Goal: Communication & Community: Answer question/provide support

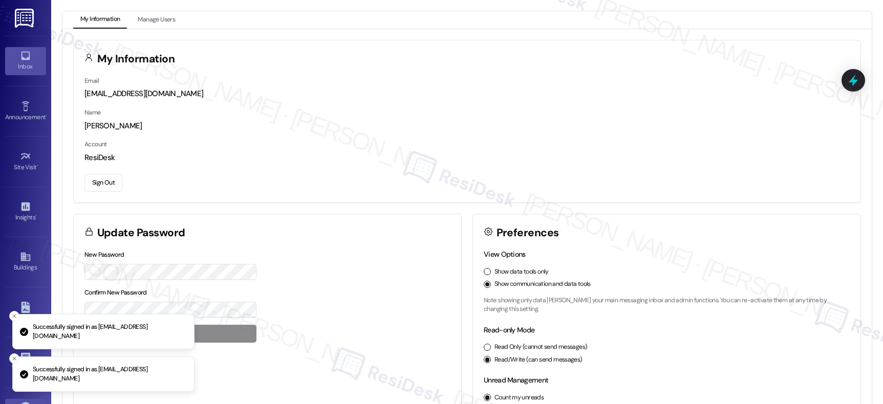
click at [17, 57] on link "Inbox" at bounding box center [25, 61] width 41 height 28
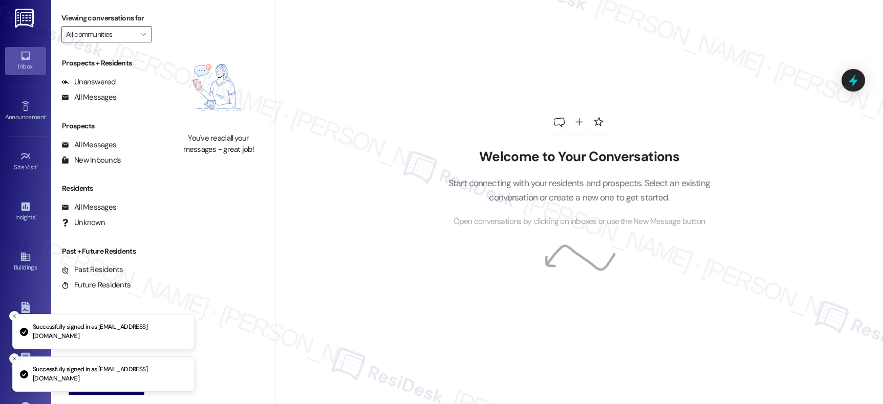
click at [20, 57] on icon at bounding box center [25, 55] width 11 height 11
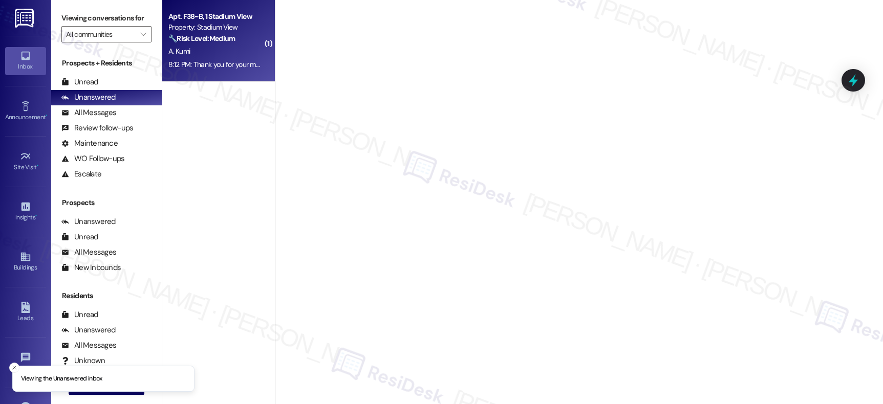
click at [228, 46] on div "A. Kumi" at bounding box center [215, 51] width 97 height 13
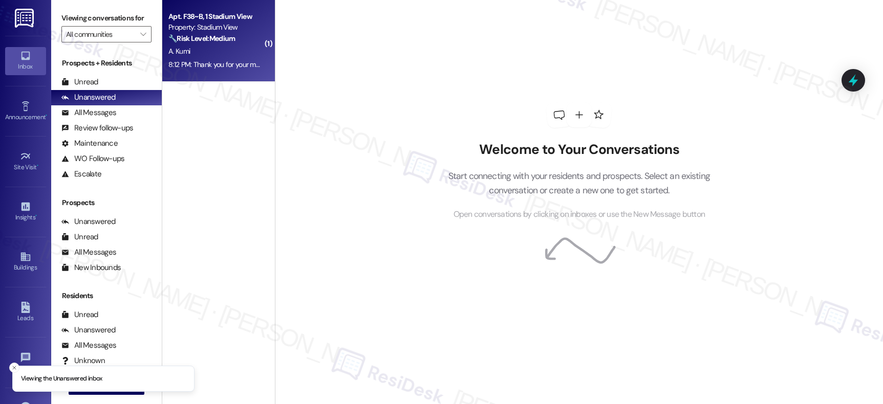
click at [228, 46] on div "A. Kumi" at bounding box center [215, 51] width 97 height 13
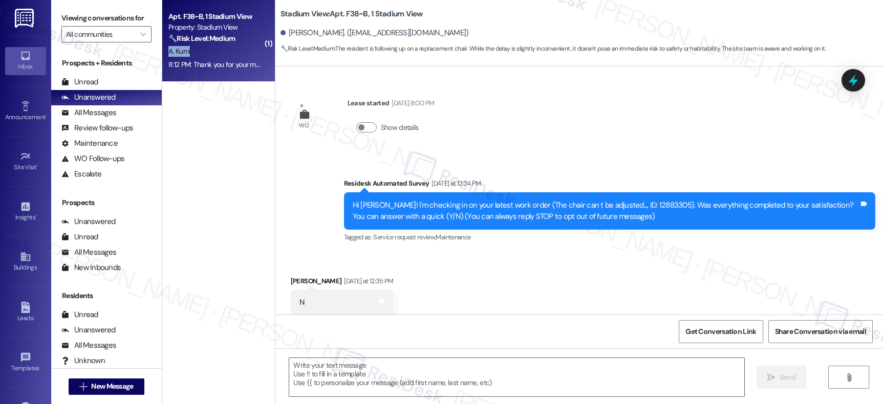
click at [228, 46] on div "A. Kumi" at bounding box center [215, 51] width 97 height 13
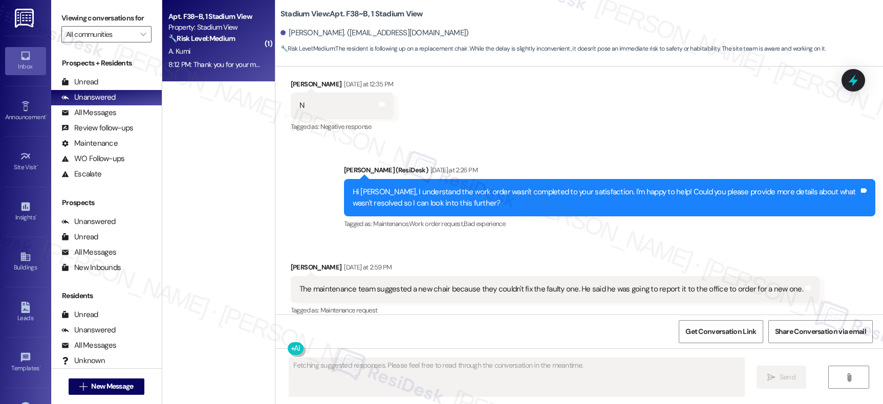
click at [228, 46] on div "A. Kumi" at bounding box center [215, 51] width 97 height 13
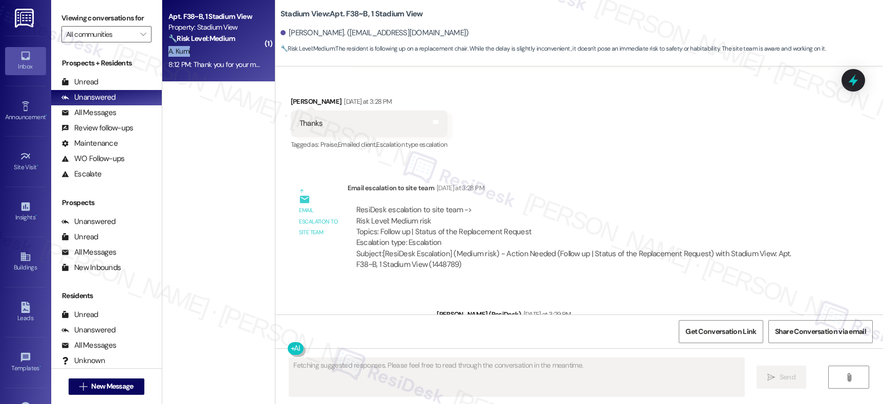
click at [228, 46] on div "A. Kumi" at bounding box center [215, 51] width 97 height 13
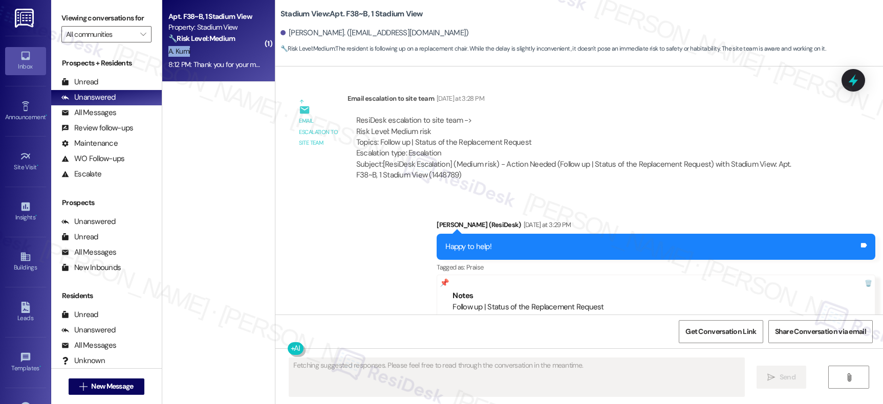
click at [228, 46] on div "A. Kumi" at bounding box center [215, 51] width 97 height 13
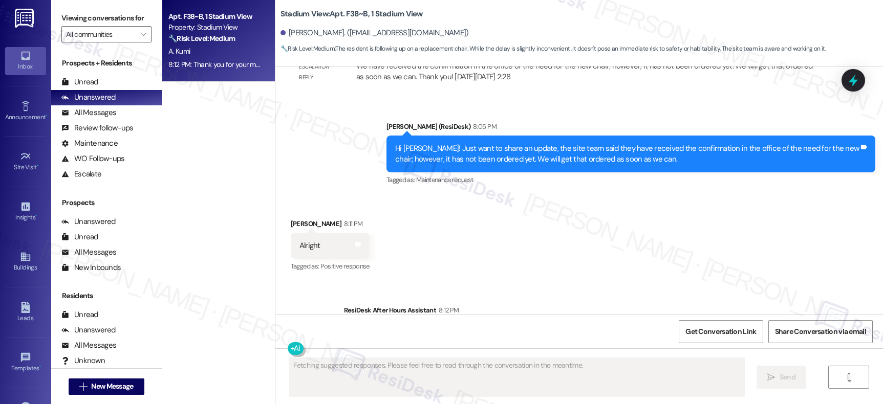
scroll to position [1081, 0]
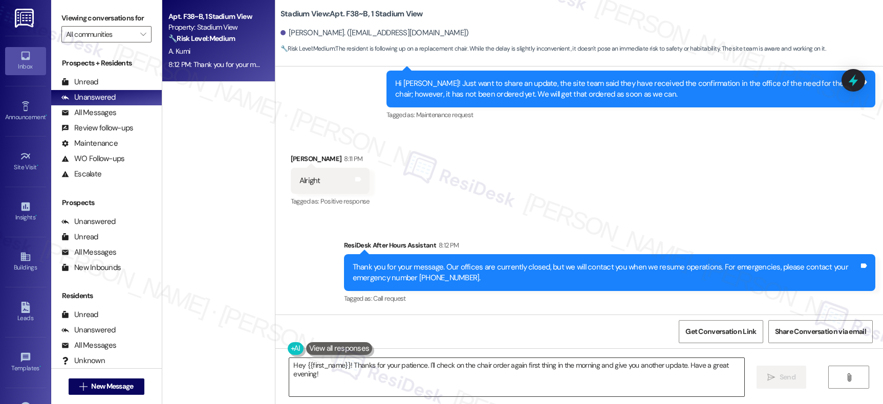
click at [424, 360] on textarea "Hey {{first_name}}! Thanks for your patience. I'll check on the chair order aga…" at bounding box center [516, 377] width 454 height 38
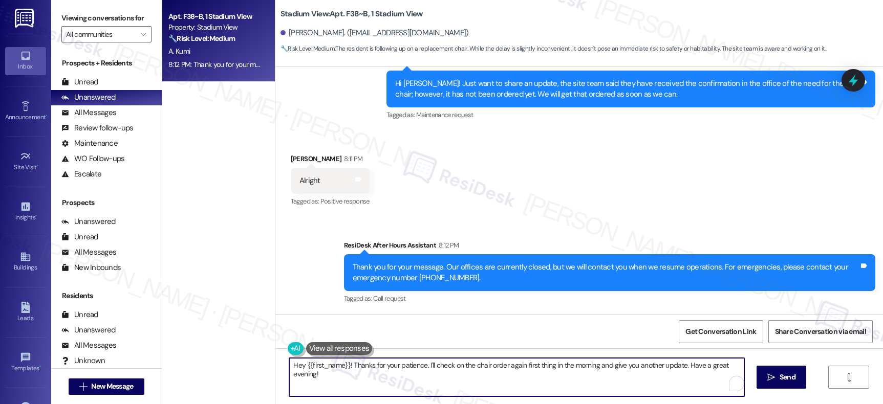
click at [424, 360] on textarea "Hey {{first_name}}! Thanks for your patience. I'll check on the chair order aga…" at bounding box center [516, 377] width 454 height 38
click at [424, 361] on textarea "Hey {{first_name}}! Thanks for your patience. I'll check on the chair order aga…" at bounding box center [516, 377] width 454 height 38
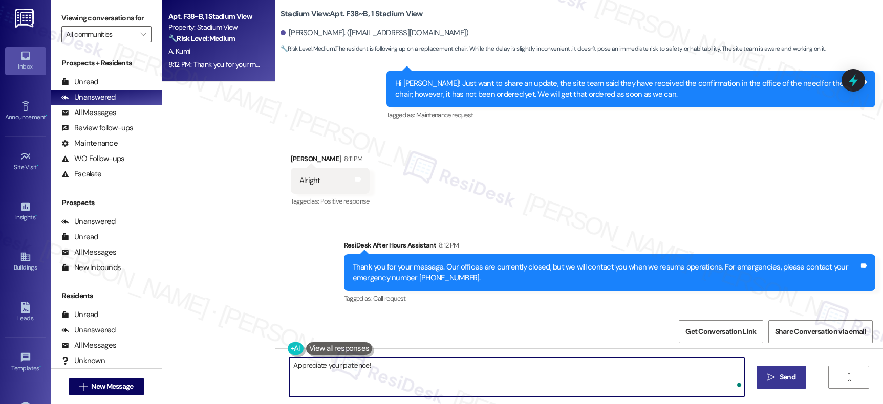
type textarea "Appreciate your patience!"
click at [774, 380] on span " Send" at bounding box center [781, 377] width 32 height 11
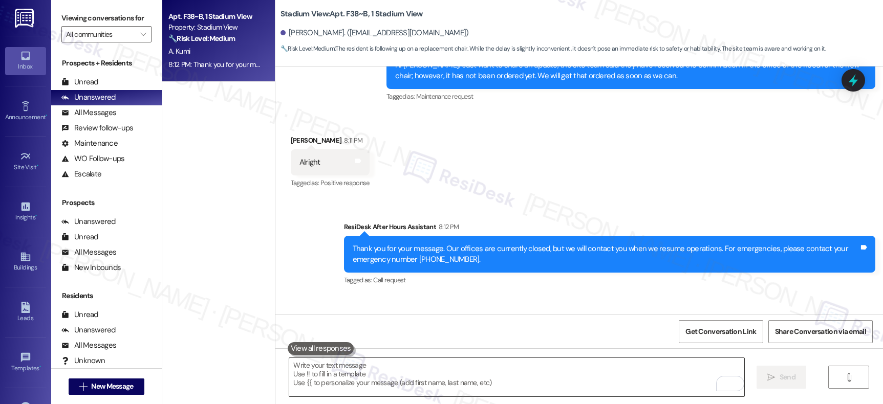
scroll to position [1152, 0]
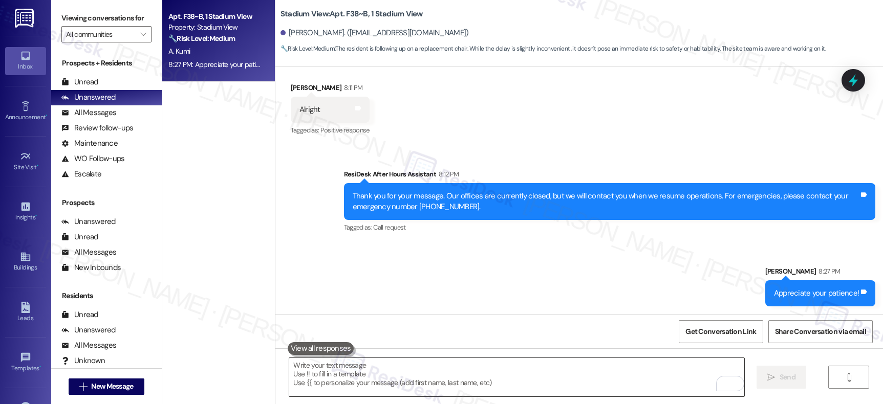
click at [482, 376] on textarea "To enrich screen reader interactions, please activate Accessibility in Grammarl…" at bounding box center [516, 377] width 454 height 38
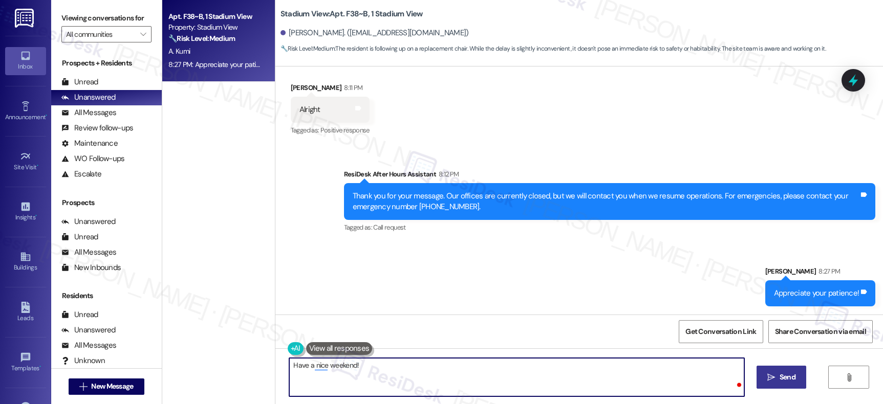
type textarea "Have a nice weekend!"
click at [774, 368] on button " Send" at bounding box center [781, 377] width 50 height 23
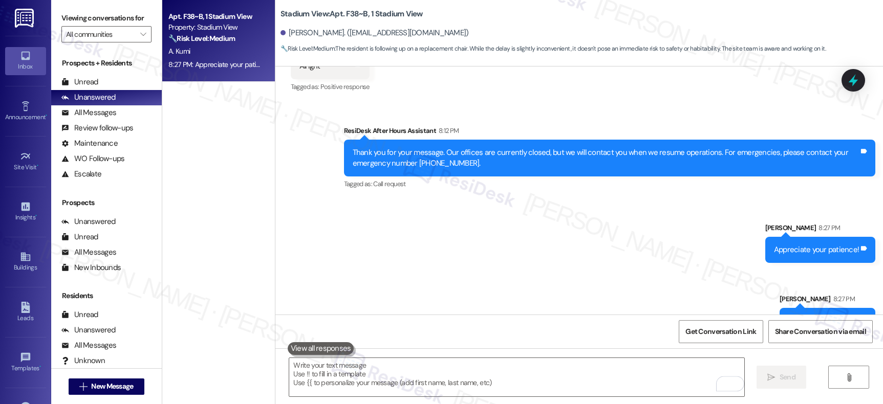
scroll to position [1223, 0]
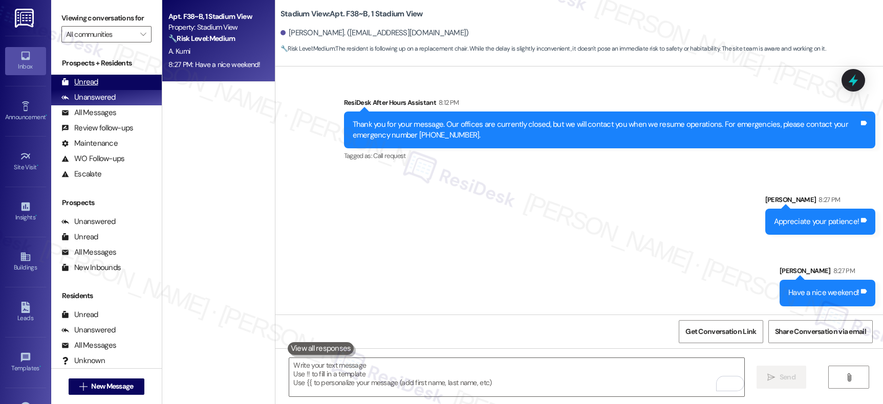
click at [79, 87] on div "Unread" at bounding box center [79, 82] width 37 height 11
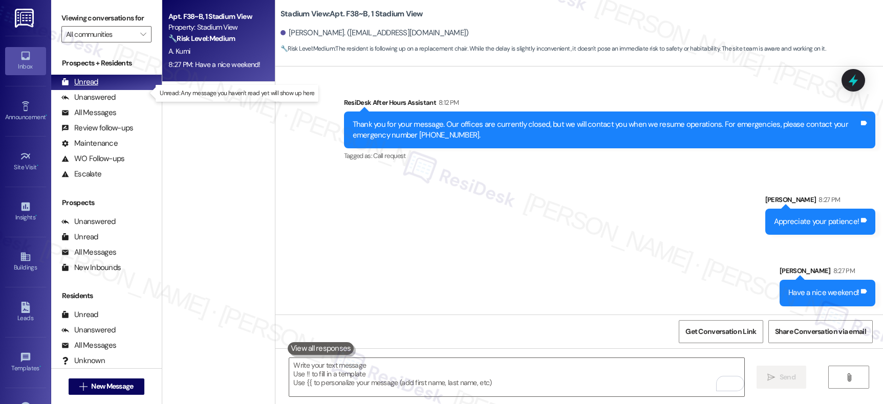
click at [80, 87] on div "Unread" at bounding box center [79, 82] width 37 height 11
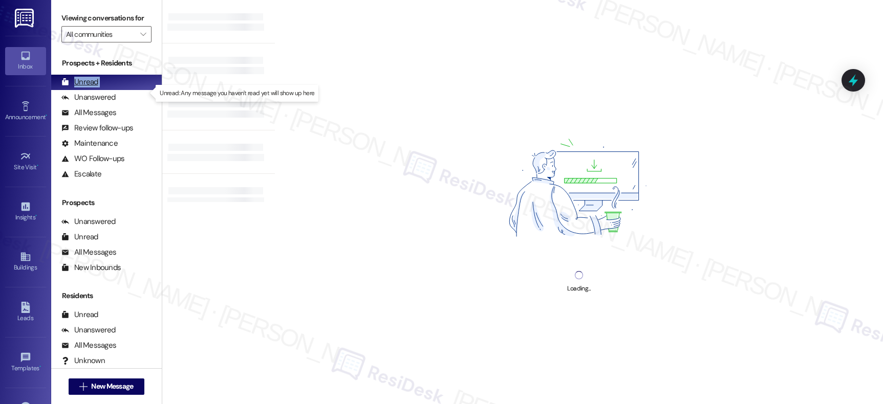
click at [80, 87] on div "Unread" at bounding box center [79, 82] width 37 height 11
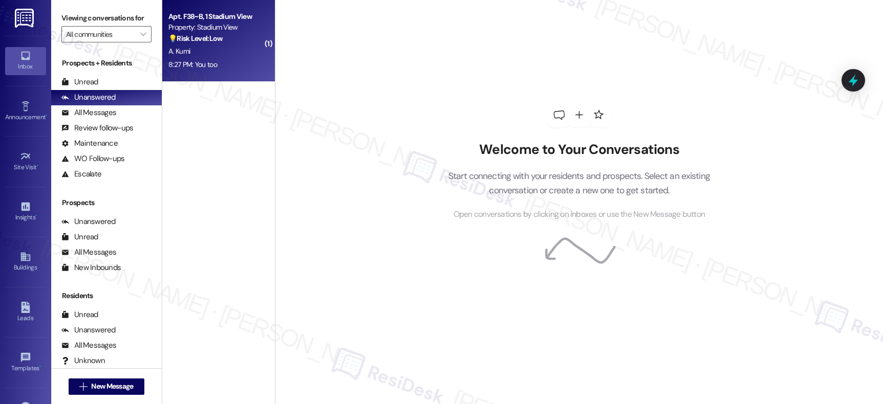
click at [233, 54] on div "A. Kumi" at bounding box center [215, 51] width 97 height 13
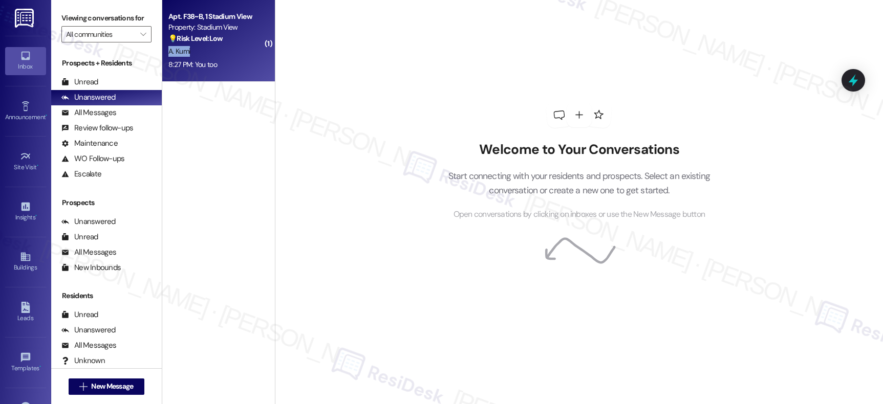
click at [233, 54] on div "A. Kumi" at bounding box center [215, 51] width 97 height 13
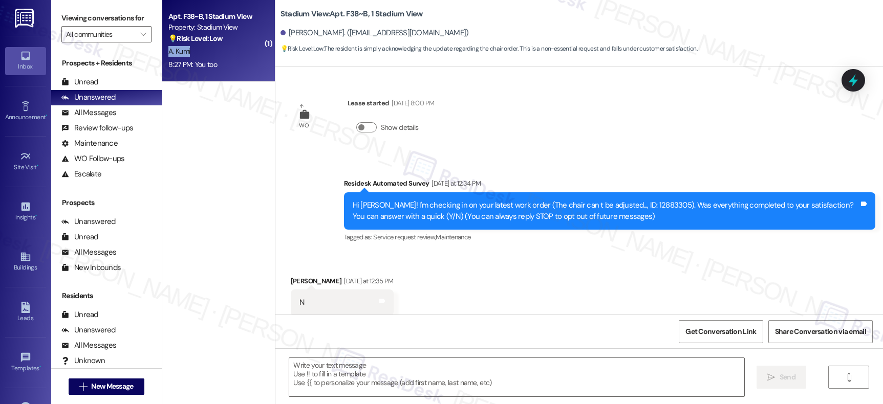
click at [233, 54] on div "A. Kumi" at bounding box center [215, 51] width 97 height 13
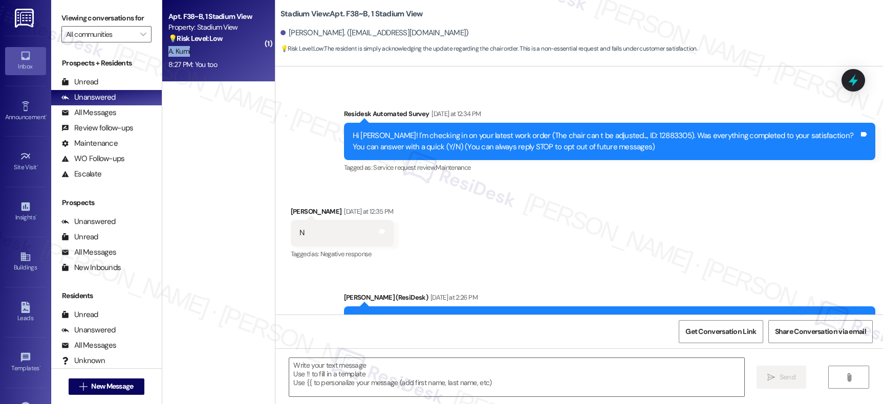
click at [233, 54] on div "A. Kumi" at bounding box center [215, 51] width 97 height 13
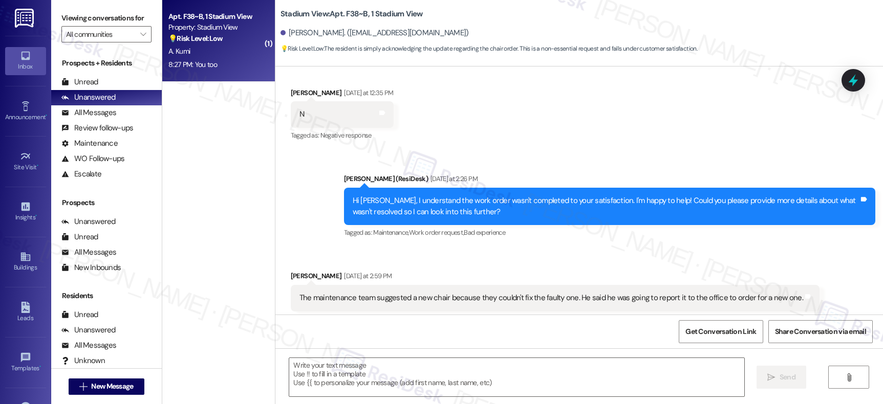
click at [233, 54] on div "A. Kumi" at bounding box center [215, 51] width 97 height 13
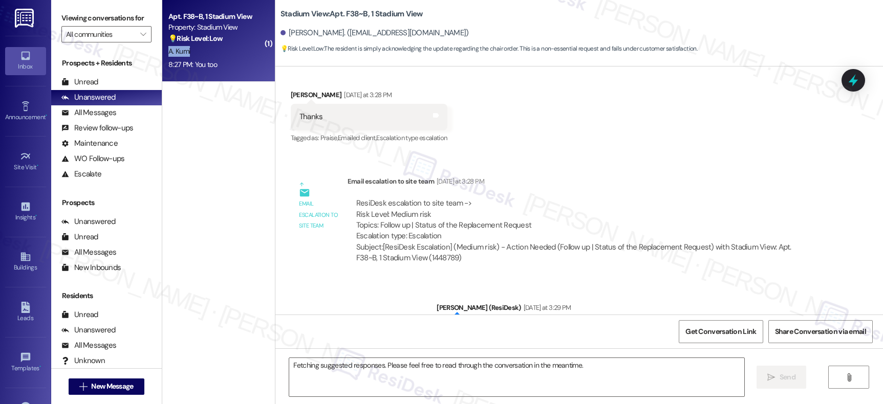
click at [233, 54] on div "A. Kumi" at bounding box center [215, 51] width 97 height 13
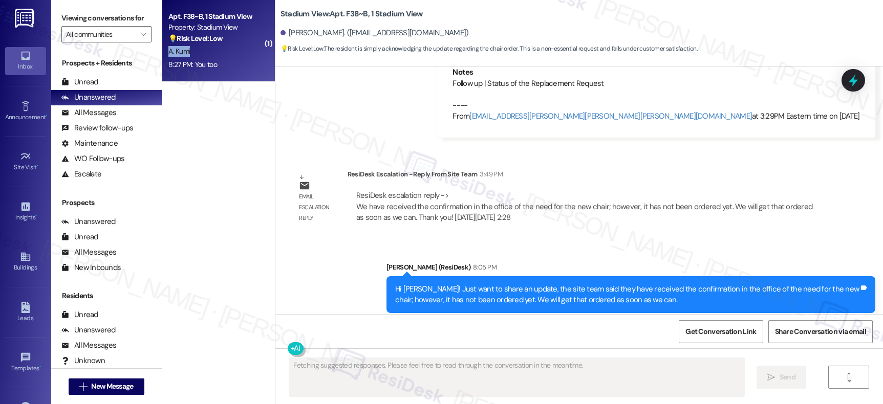
click at [233, 54] on div "A. Kumi" at bounding box center [215, 51] width 97 height 13
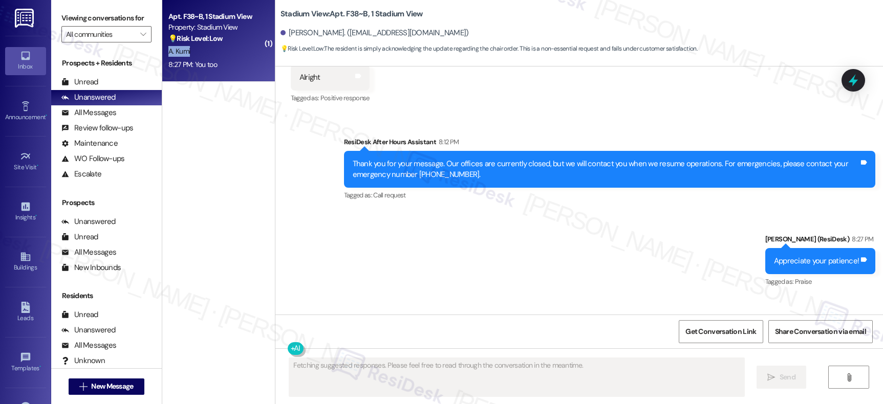
click at [233, 54] on div "A. Kumi" at bounding box center [215, 51] width 97 height 13
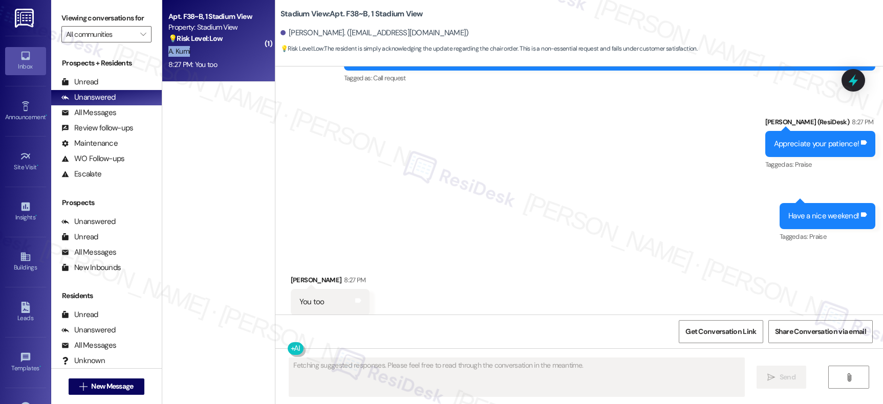
click at [233, 54] on div "A. Kumi" at bounding box center [215, 51] width 97 height 13
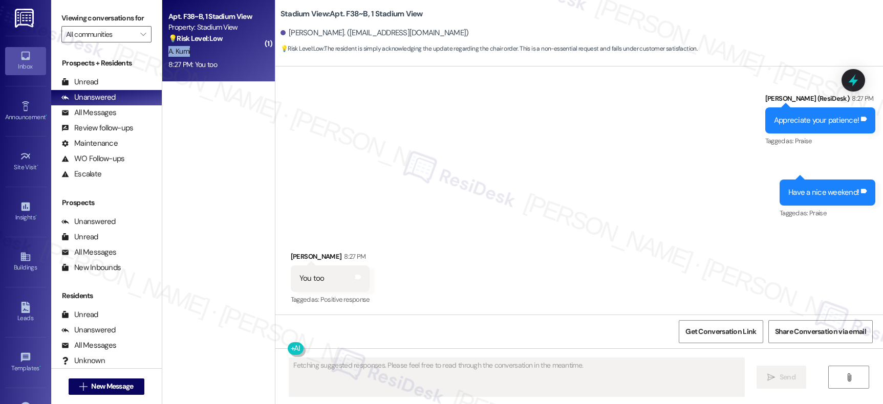
click at [233, 54] on div "A. Kumi" at bounding box center [215, 51] width 97 height 13
click at [455, 188] on div "Sent via SMS ResiDesk After Hours Assistant 8:12 PM Thank you for your message.…" at bounding box center [578, 100] width 607 height 256
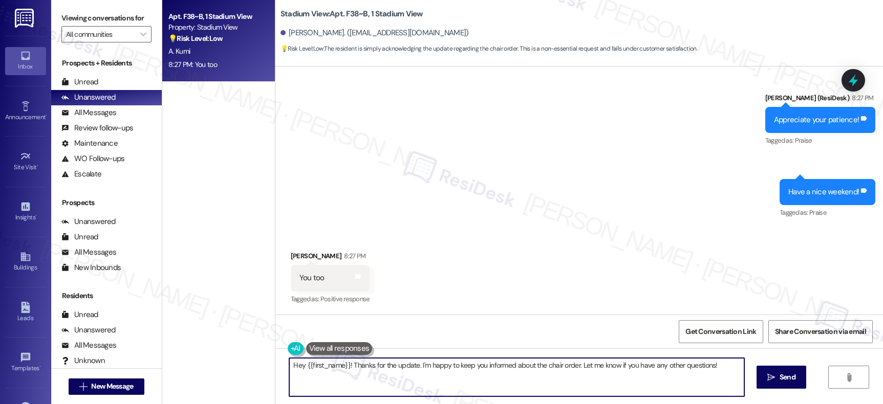
click at [364, 372] on textarea "Hey {{first_name}}! Thanks for the update. I'm happy to keep you informed about…" at bounding box center [516, 377] width 454 height 38
type textarea "u"
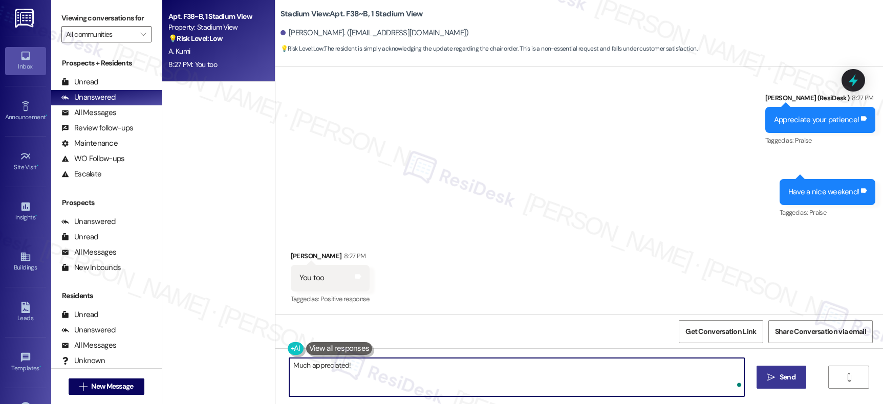
type textarea "Much appreciated!"
click at [788, 379] on span "Send" at bounding box center [787, 377] width 16 height 11
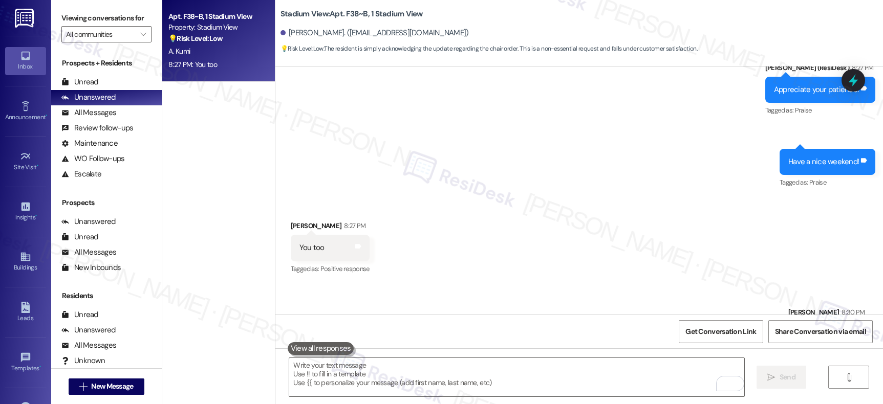
scroll to position [1397, 0]
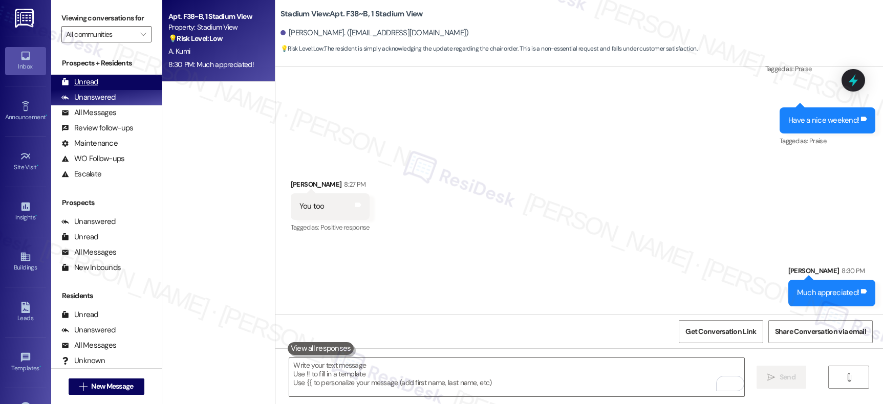
click at [73, 87] on div "Unread" at bounding box center [79, 82] width 37 height 11
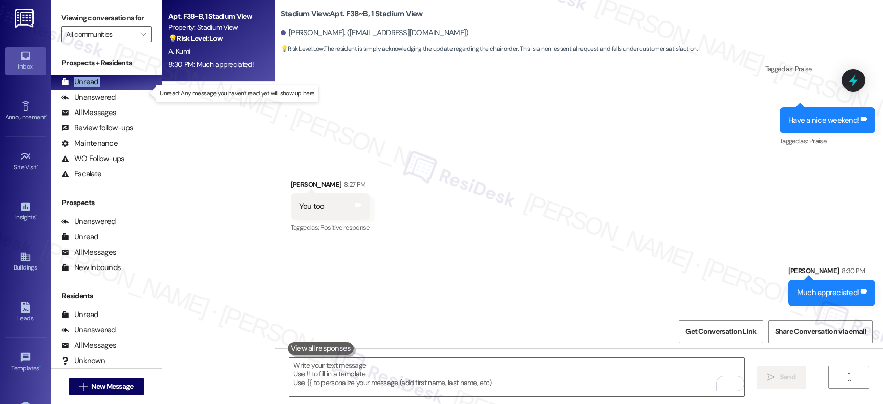
click at [73, 87] on div "Unread" at bounding box center [79, 82] width 37 height 11
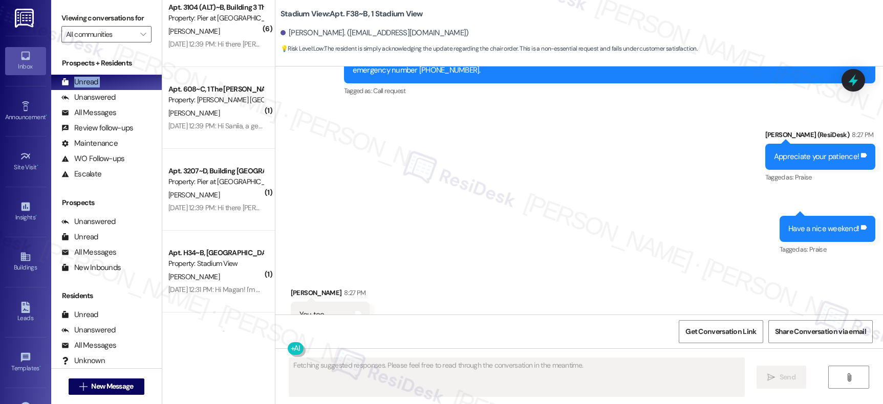
scroll to position [37, 0]
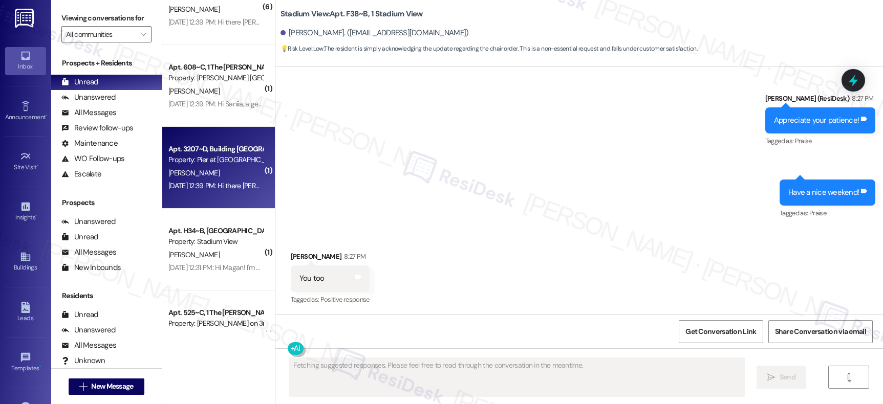
click at [202, 141] on div "( 6 ) Apt. 3104 (ALT)~B, Building 3 The Pier Conway Property: Pier at Conway M.…" at bounding box center [218, 166] width 113 height 332
click at [202, 144] on div "Apt. 3207~D, Building 3 The Pier Conway" at bounding box center [215, 149] width 95 height 11
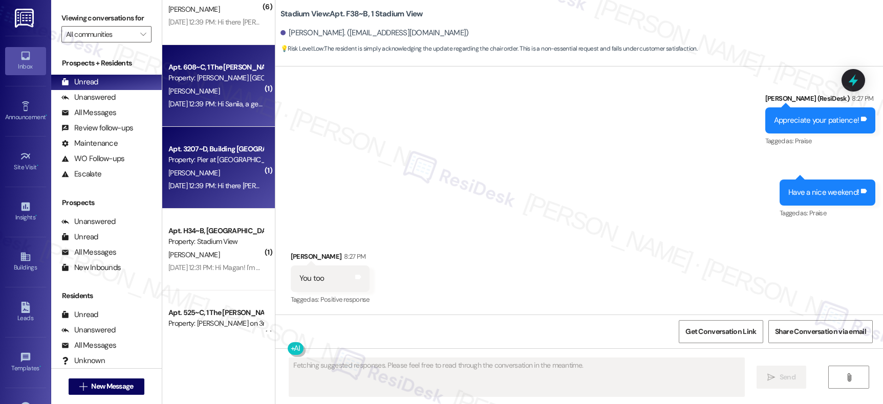
click at [214, 105] on div "Aug 12, 2025 at 12:39 PM: Hi Saniia, a gentle reminder that your rent is due an…" at bounding box center [522, 103] width 708 height 9
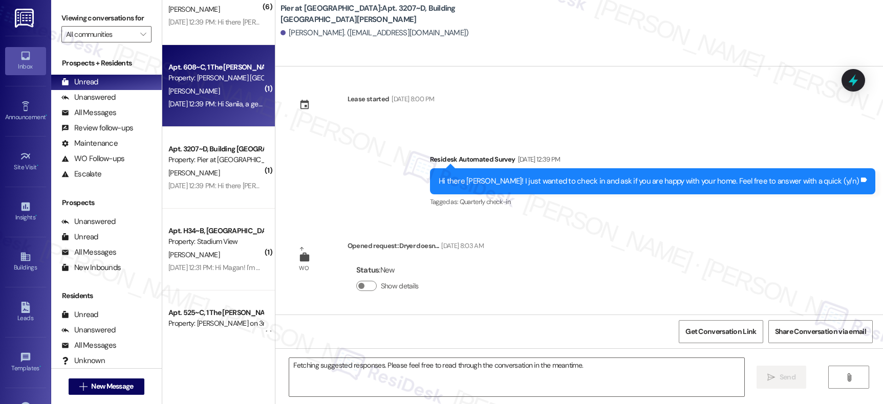
click at [216, 116] on div "Apt. 608~C, 1 The Marshall Louisville Property: Marshall Louisville S. Hunt Aug…" at bounding box center [218, 86] width 113 height 82
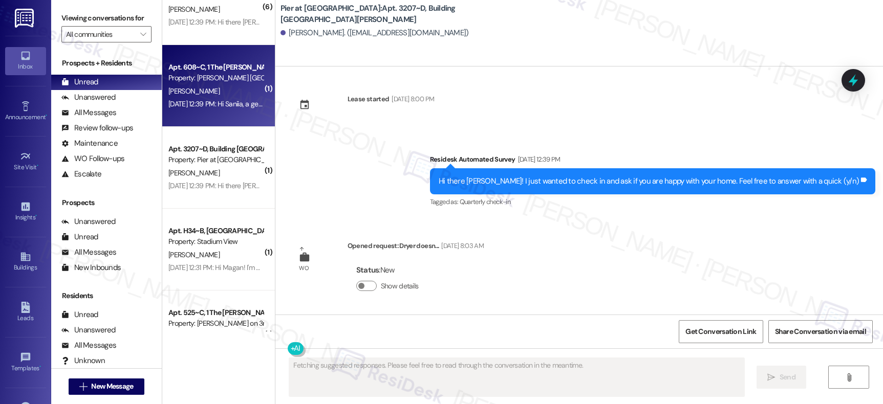
click at [218, 160] on div "Property: Pier at Conway" at bounding box center [215, 160] width 95 height 11
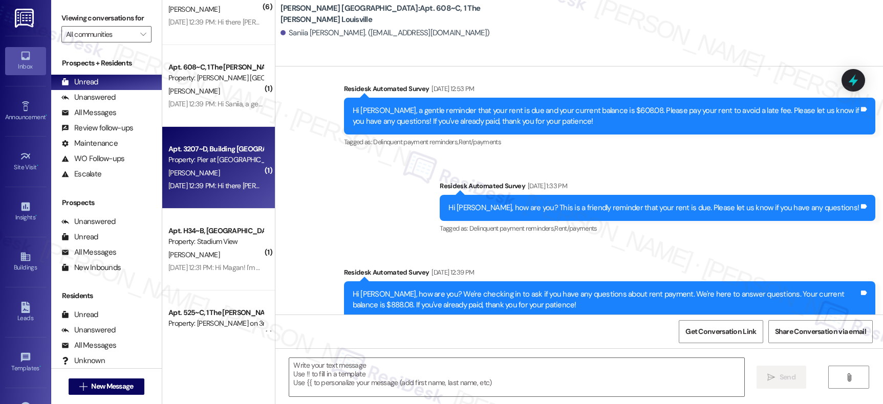
type textarea "Fetching suggested responses. Please feel free to read through the conversation…"
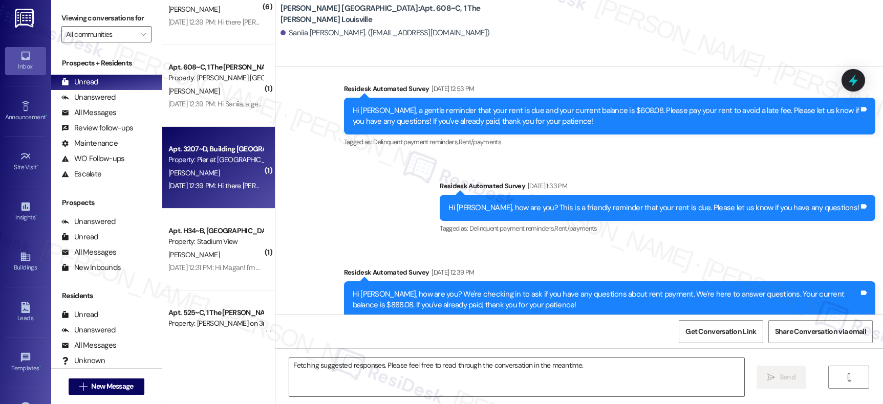
click at [216, 184] on div "Apt. 3207~D, Building 3 The Pier Conway Property: Pier at Conway B. Hunter Aug …" at bounding box center [218, 168] width 113 height 82
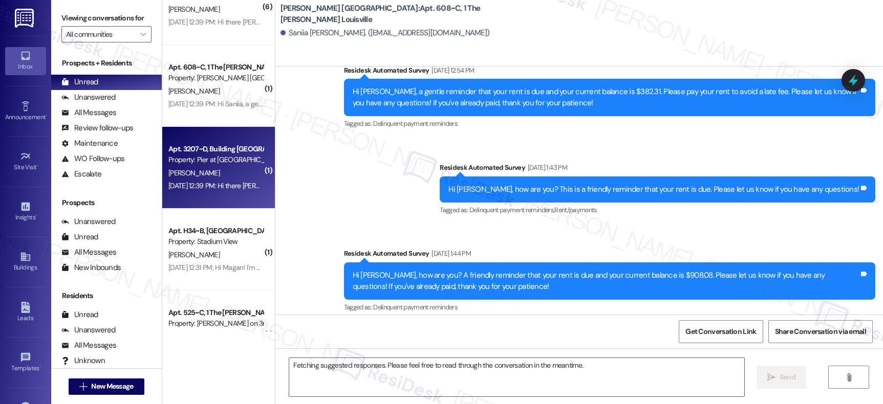
click at [217, 200] on div "Apt. 3207~D, Building 3 The Pier Conway Property: Pier at Conway B. Hunter Aug …" at bounding box center [218, 168] width 113 height 82
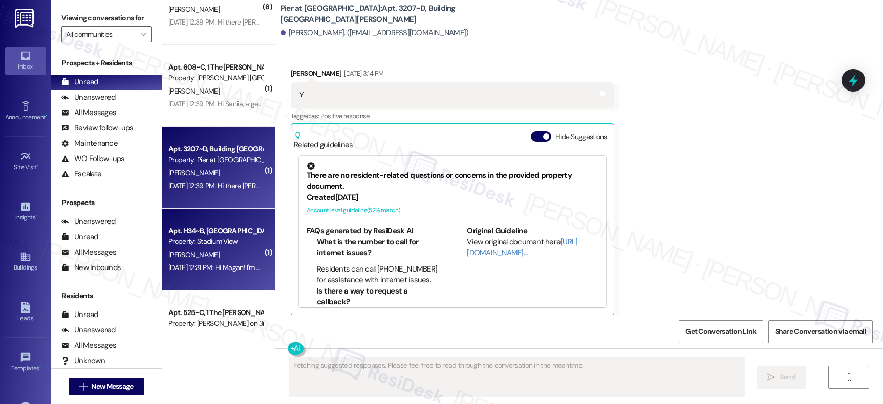
click at [216, 216] on div "Apt. H34~B, 1 Stadium View Property: Stadium View M. Pritchard Aug 11, 2025 at …" at bounding box center [218, 250] width 113 height 82
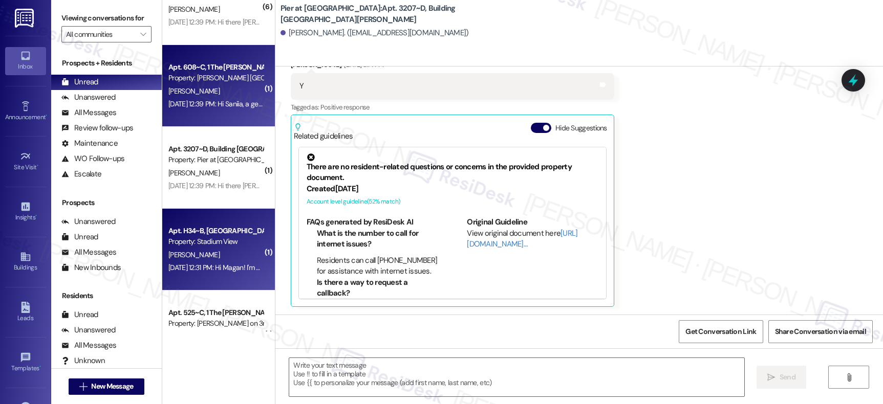
click at [252, 112] on div "Apt. 608~C, 1 The Marshall Louisville Property: Marshall Louisville S. Hunt Aug…" at bounding box center [218, 86] width 113 height 82
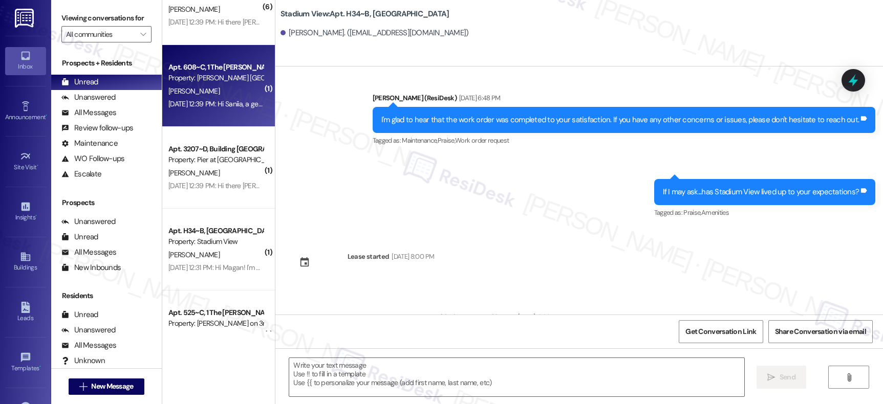
drag, startPoint x: 252, startPoint y: 112, endPoint x: 246, endPoint y: 90, distance: 22.8
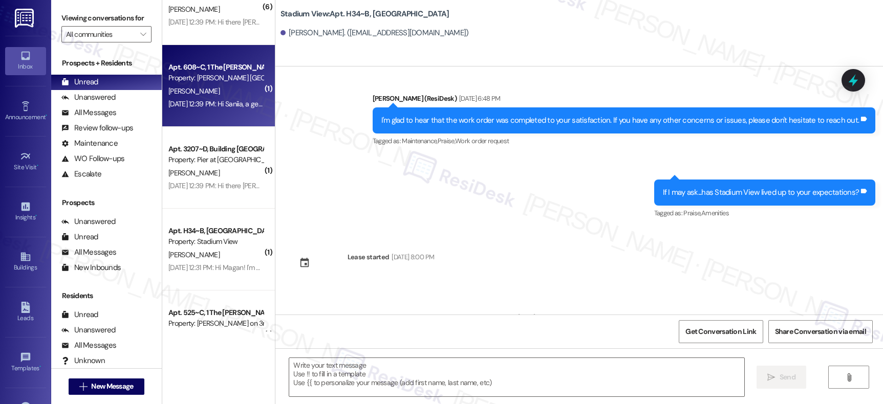
click at [252, 109] on div "Apt. 608~C, 1 The Marshall Louisville Property: Marshall Louisville S. Hunt Aug…" at bounding box center [218, 86] width 113 height 82
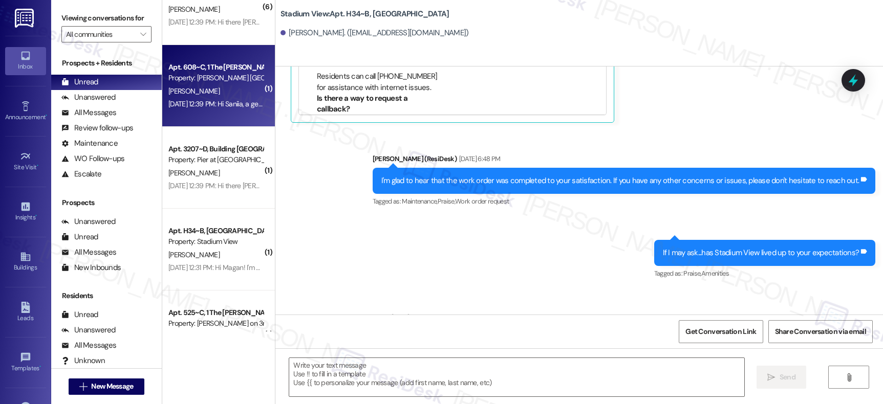
type textarea "Fetching suggested responses. Please feel free to read through the conversation…"
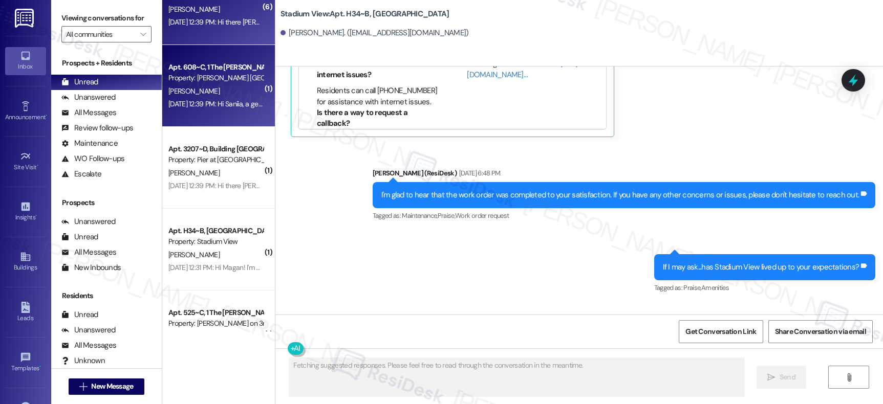
click at [240, 53] on div "Apt. 608~C, 1 The Marshall Louisville Property: Marshall Louisville S. Hunt Aug…" at bounding box center [218, 86] width 113 height 82
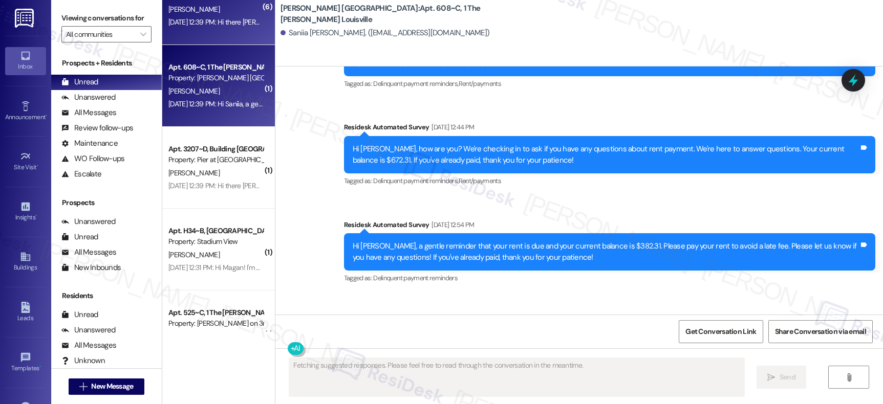
click at [232, 36] on div "Apt. 3104 (ALT)~B, Building 3 The Pier Conway Property: Pier at Conway M. Mcken…" at bounding box center [218, 4] width 113 height 82
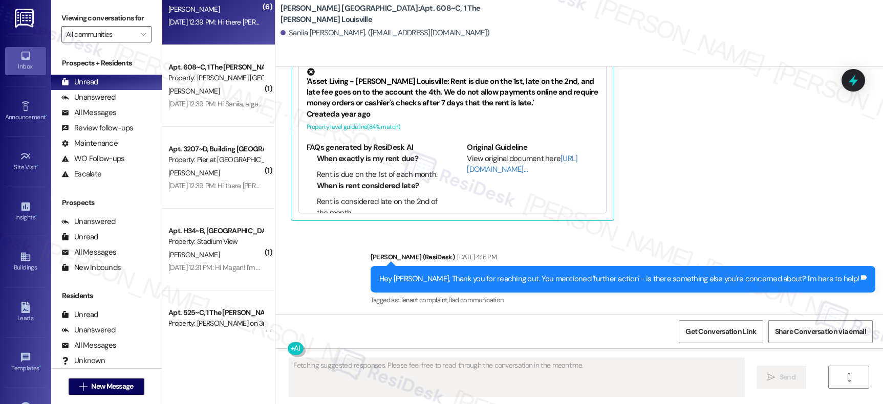
click at [232, 36] on div "Apt. 3104 (ALT)~B, Building 3 The Pier Conway Property: Pier at Conway M. Mcken…" at bounding box center [218, 4] width 113 height 82
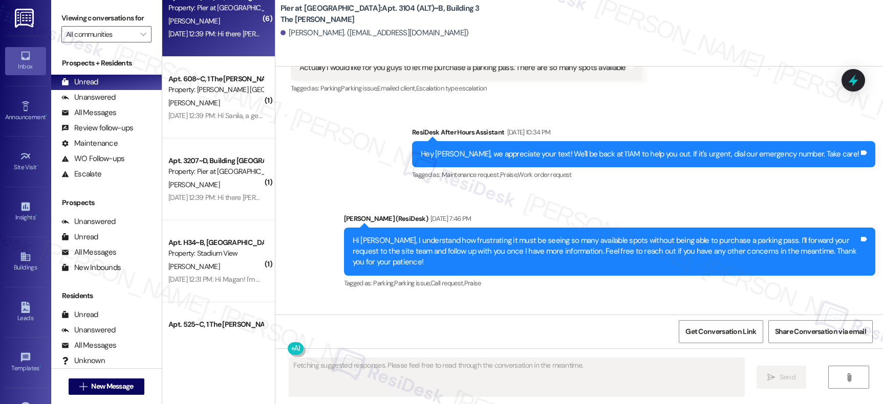
scroll to position [6, 0]
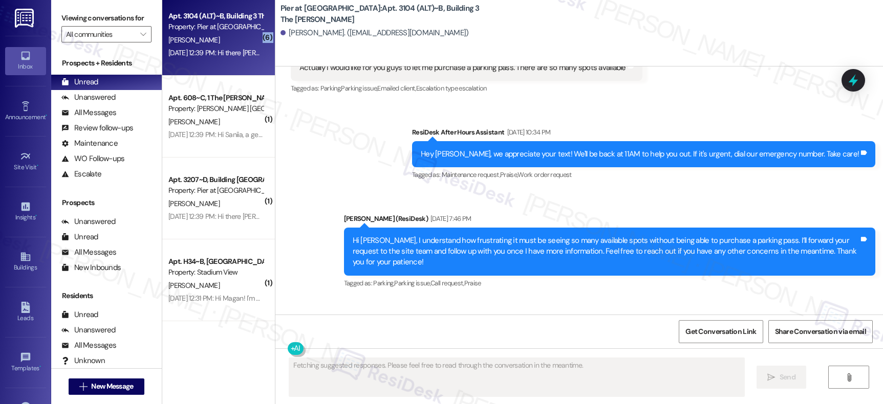
click at [215, 142] on div "( 6 ) Apt. 3104 (ALT)~B, Building 3 The Pier Conway Property: Pier at Conway M.…" at bounding box center [218, 166] width 113 height 332
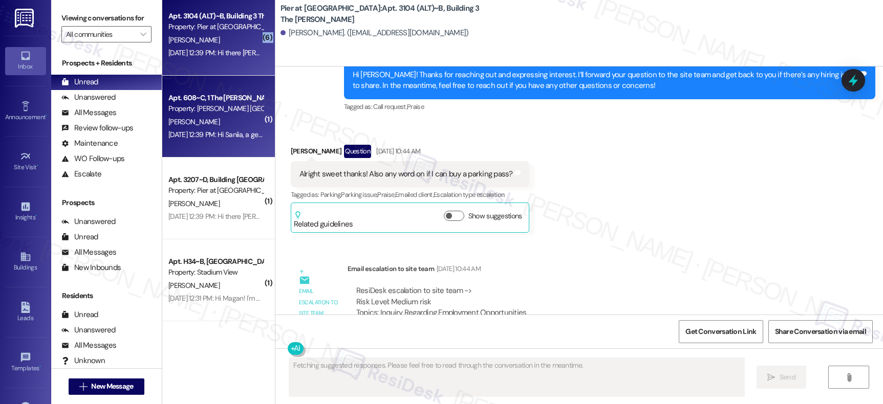
click at [215, 144] on div "( 6 ) Apt. 3104 (ALT)~B, Building 3 The Pier Conway Property: Pier at Conway M.…" at bounding box center [218, 166] width 113 height 332
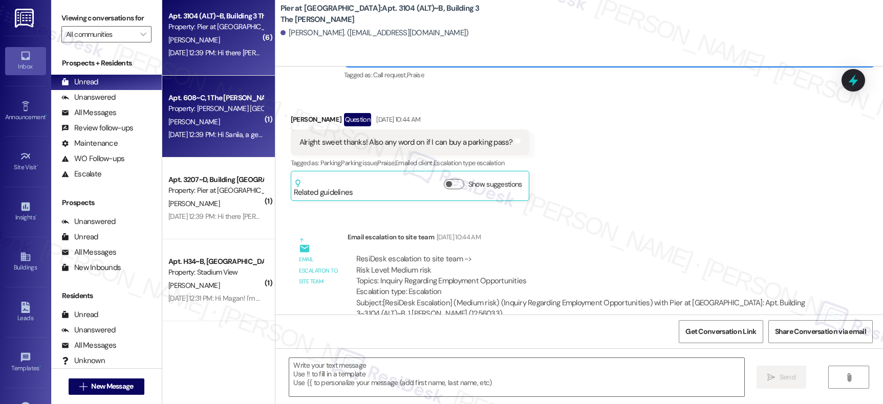
click at [214, 145] on div "Apt. 608~C, 1 The Marshall Louisville Property: Marshall Louisville S. Hunt Aug…" at bounding box center [218, 117] width 113 height 82
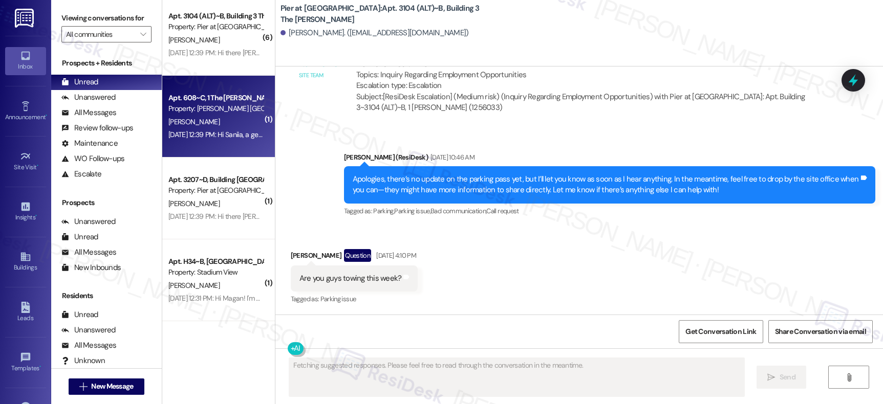
click at [214, 145] on div "Apt. 608~C, 1 The Marshall Louisville Property: Marshall Louisville S. Hunt Aug…" at bounding box center [218, 117] width 113 height 82
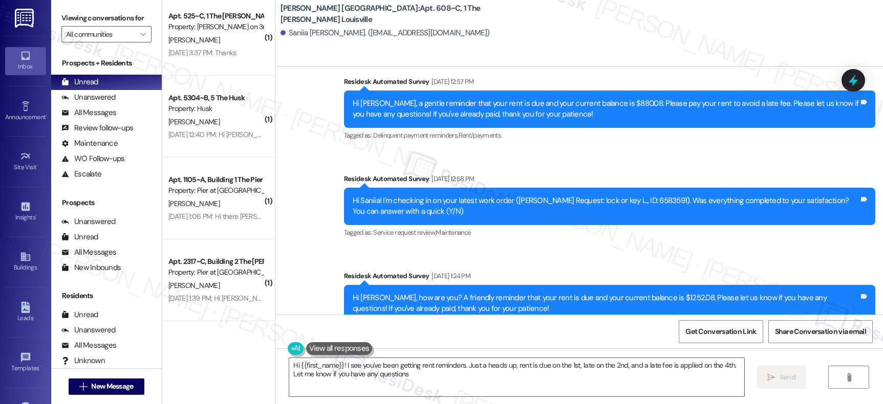
type textarea "Hi {{first_name}}! I see you've been getting rent reminders. Just a heads up, r…"
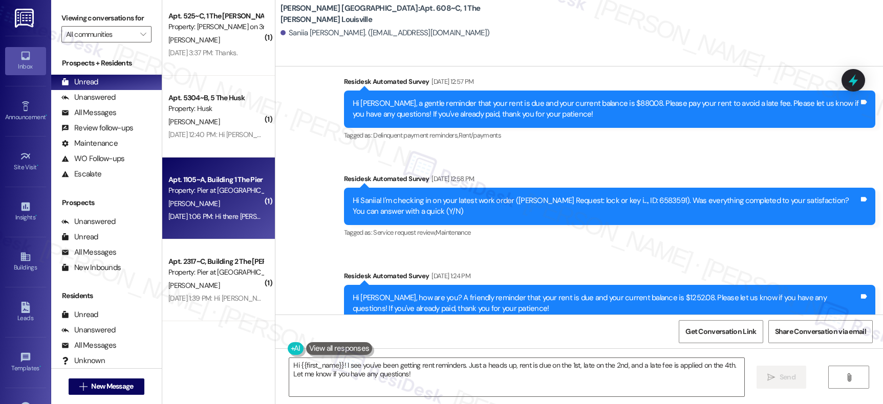
click at [194, 184] on div "Apt. 1105~A, Building 1 The Pier Conway" at bounding box center [215, 179] width 95 height 11
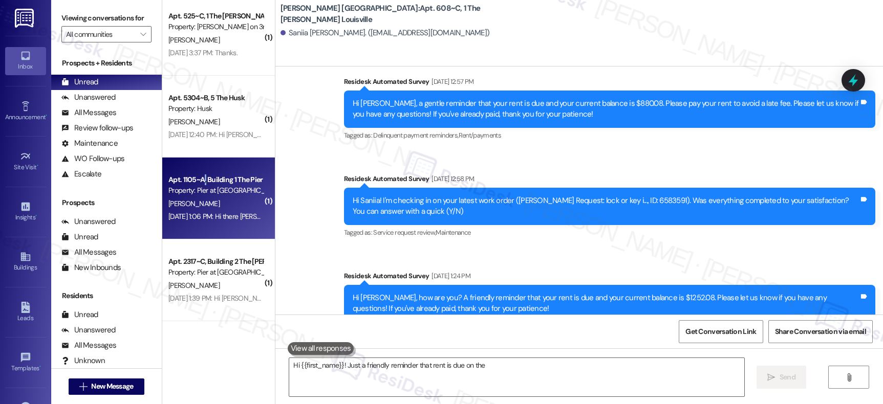
click at [194, 184] on div "Apt. 1105~A, Building 1 The Pier Conway" at bounding box center [215, 179] width 95 height 11
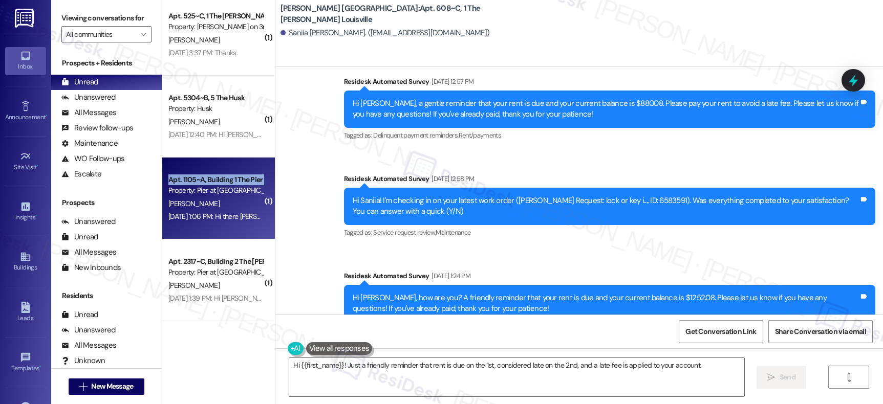
click at [194, 184] on div "Apt. 1105~A, Building 1 The Pier Conway" at bounding box center [215, 179] width 95 height 11
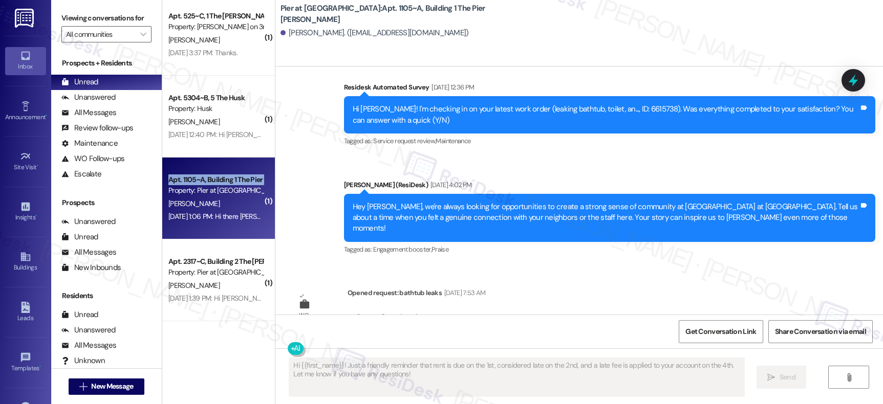
click at [194, 184] on div "Apt. 1105~A, Building 1 The Pier Conway" at bounding box center [215, 179] width 95 height 11
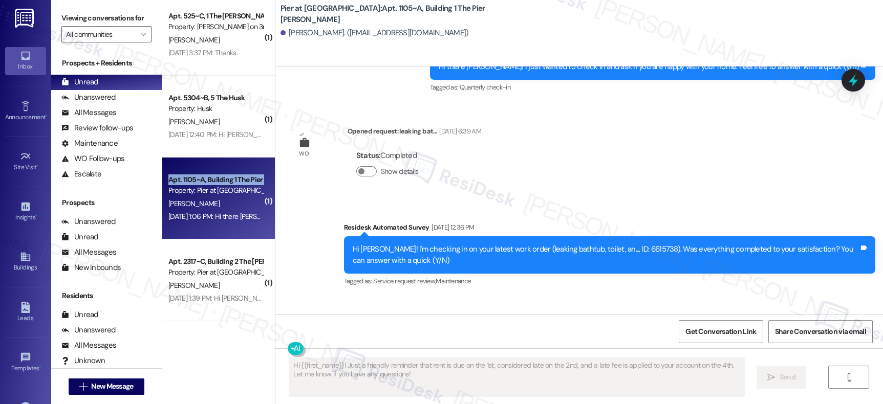
click at [194, 184] on div "Apt. 1105~A, Building 1 The Pier Conway" at bounding box center [215, 179] width 95 height 11
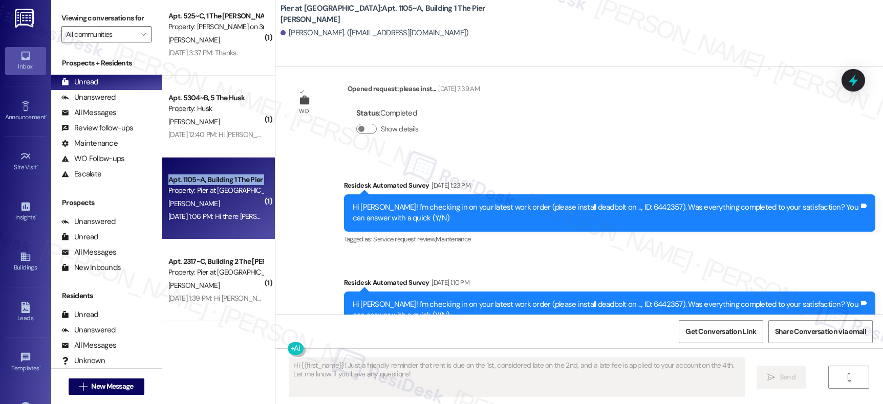
click at [194, 184] on div "Apt. 1105~A, Building 1 The Pier Conway" at bounding box center [215, 179] width 95 height 11
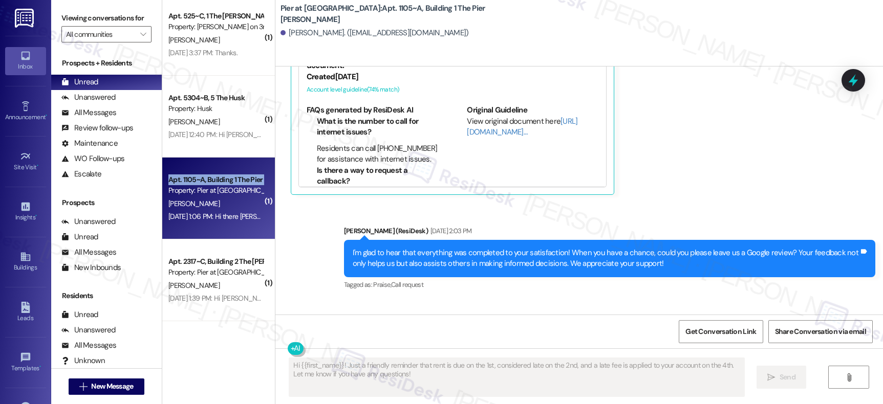
click at [194, 184] on div "Apt. 1105~A, Building 1 The Pier Conway" at bounding box center [215, 179] width 95 height 11
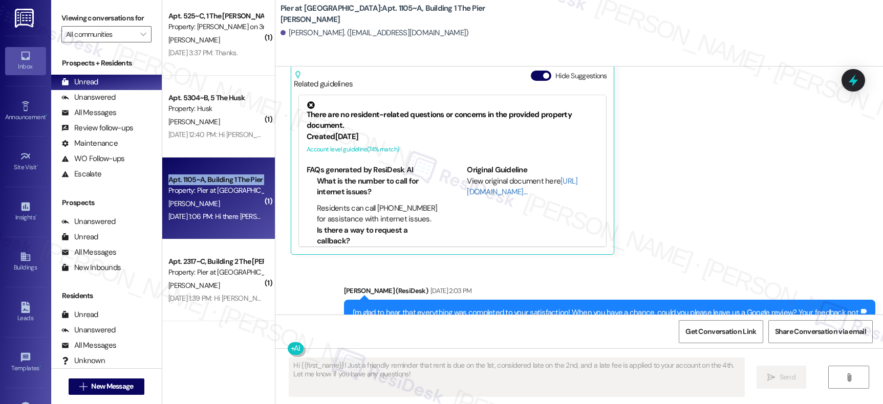
click at [194, 184] on div "Apt. 1105~A, Building 1 The Pier Conway" at bounding box center [215, 179] width 95 height 11
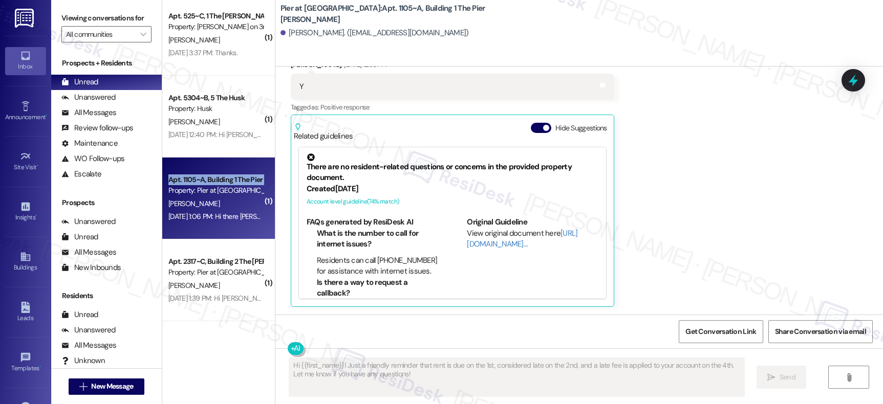
drag, startPoint x: 194, startPoint y: 184, endPoint x: 190, endPoint y: 186, distance: 5.3
click at [191, 185] on div "Apt. 1105~A, Building 1 The Pier Conway Property: Pier at Conway" at bounding box center [215, 185] width 97 height 24
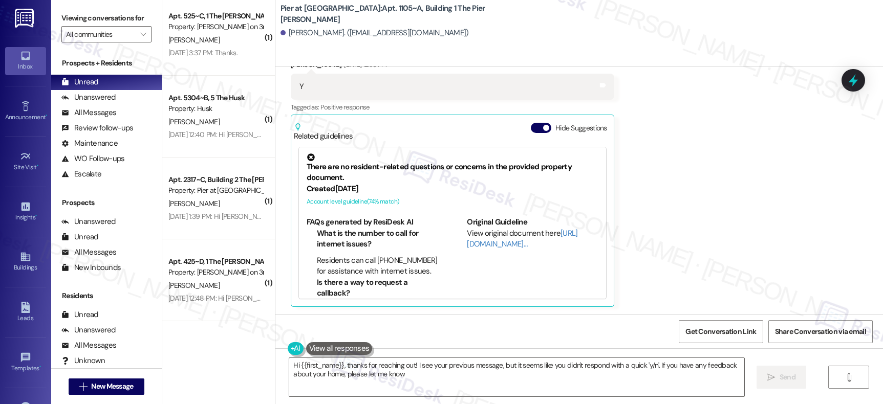
type textarea "Hi {{first_name}}, thanks for reaching out! I see your previous message, but it…"
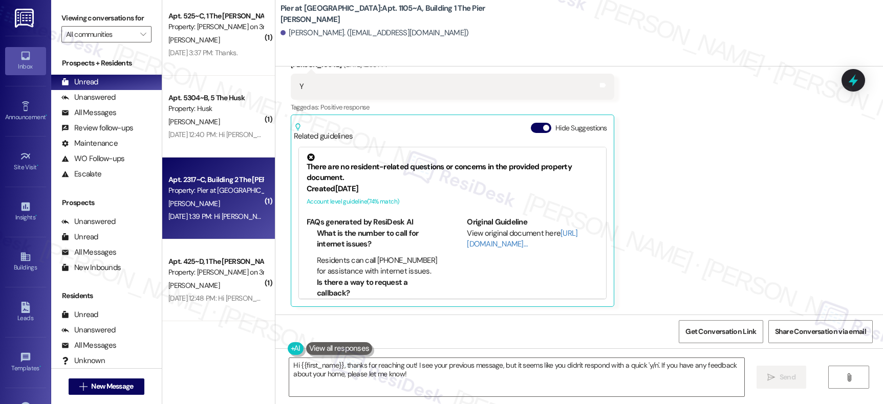
click at [233, 162] on div "Apt. 2317~C, Building 2 The Pier Conway Property: Pier at Conway J. Rogers Aug …" at bounding box center [218, 199] width 113 height 82
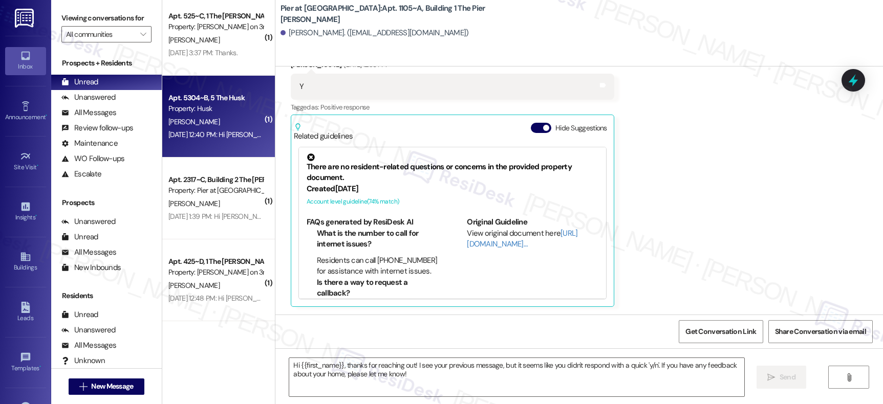
click at [230, 133] on div "Aug 08, 2025 at 12:40 PM: Hi John, how are you? We're checking in to ask if you…" at bounding box center [522, 134] width 708 height 9
type textarea "Fetching suggested responses. Please feel free to read through the conversation…"
click at [230, 133] on div "Aug 08, 2025 at 12:40 PM: Hi John, how are you? We're checking in to ask if you…" at bounding box center [522, 134] width 708 height 9
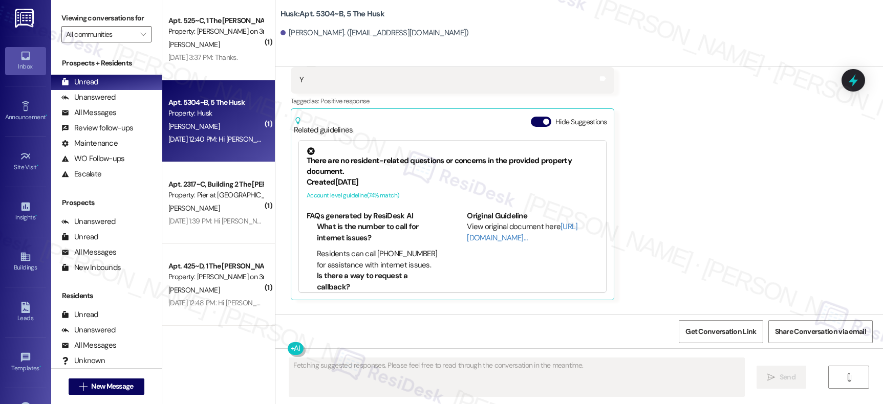
scroll to position [0, 0]
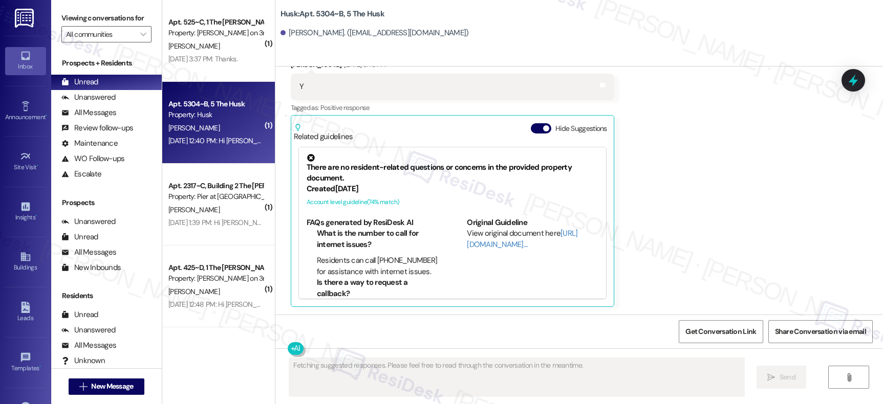
click at [216, 79] on div "( 1 ) Apt. 525~C, 1 The Marshall on 3rd Property: Marshall on 3rd J. Connor Aug…" at bounding box center [218, 166] width 113 height 332
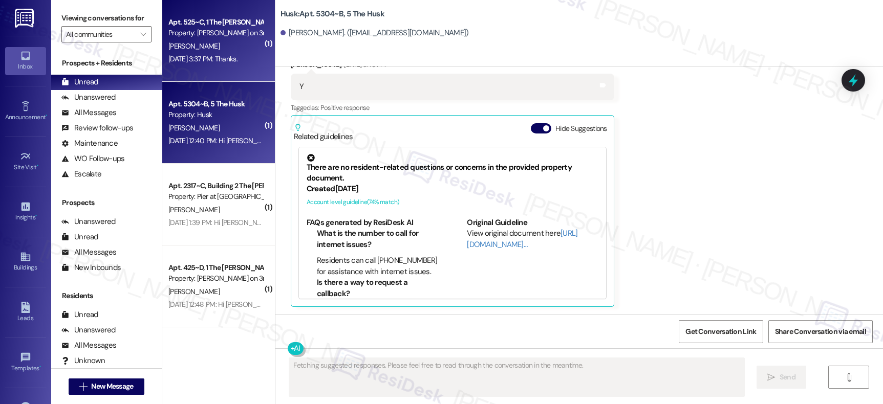
click at [217, 56] on div "Aug 09, 2025 at 3:37 PM: Thanks. Aug 09, 2025 at 3:37 PM: Thanks." at bounding box center [202, 58] width 69 height 9
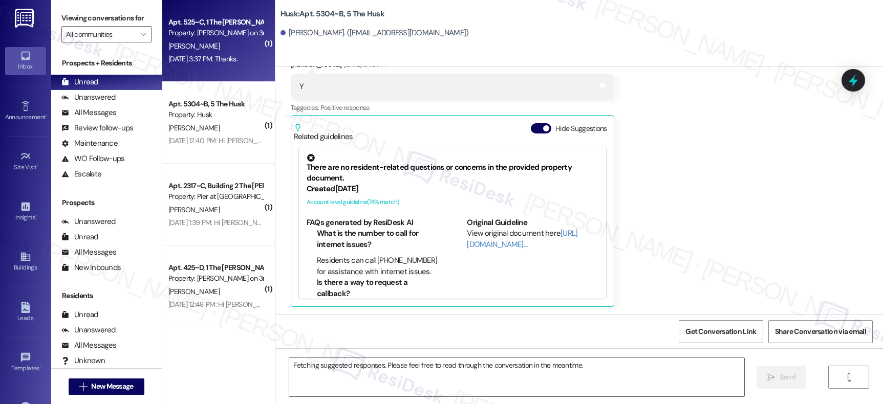
click at [218, 55] on div "Aug 09, 2025 at 3:37 PM: Thanks. Aug 09, 2025 at 3:37 PM: Thanks." at bounding box center [202, 58] width 69 height 9
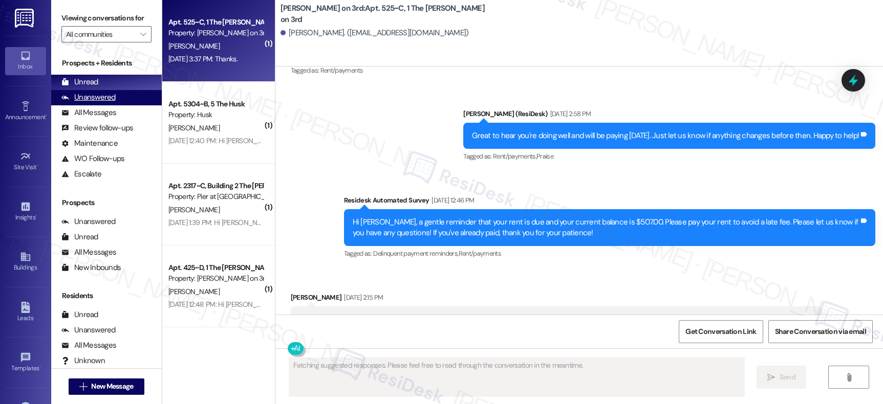
click at [102, 103] on div "Unanswered" at bounding box center [88, 97] width 54 height 11
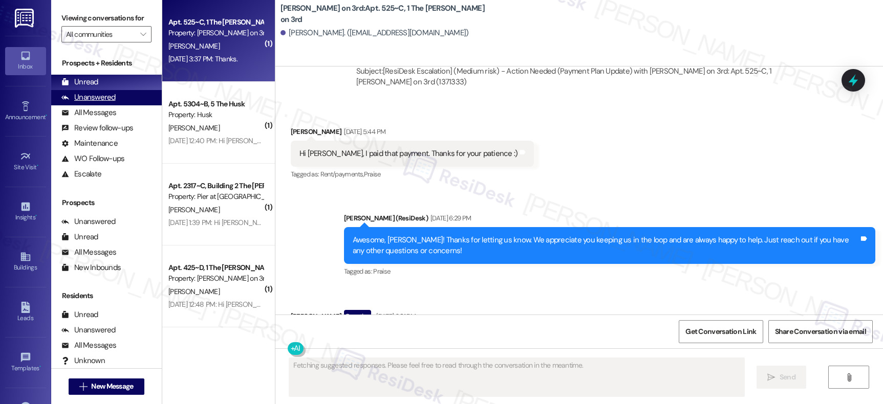
click at [100, 103] on div "Unanswered" at bounding box center [88, 97] width 54 height 11
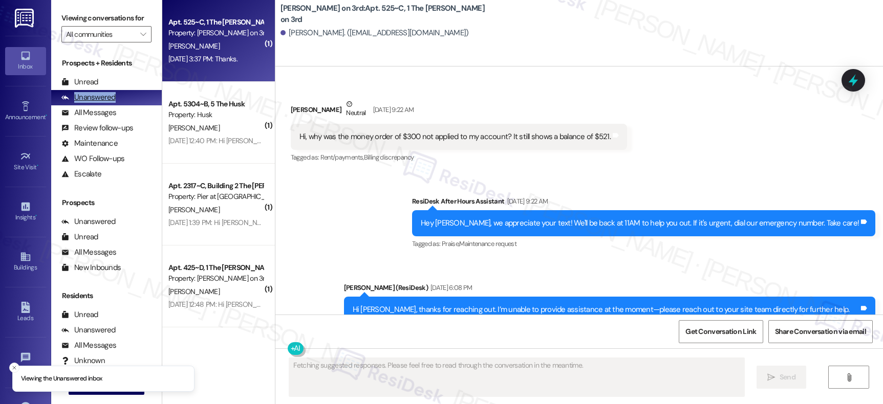
click at [100, 103] on div "Unanswered" at bounding box center [88, 97] width 54 height 11
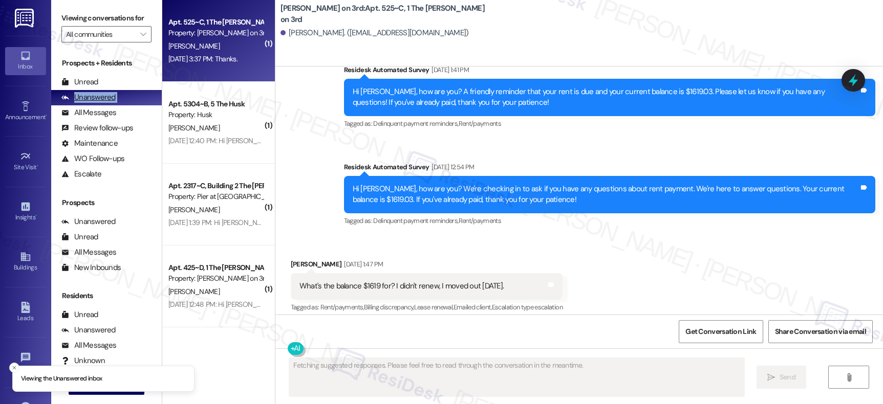
click at [100, 103] on div "Unanswered" at bounding box center [88, 97] width 54 height 11
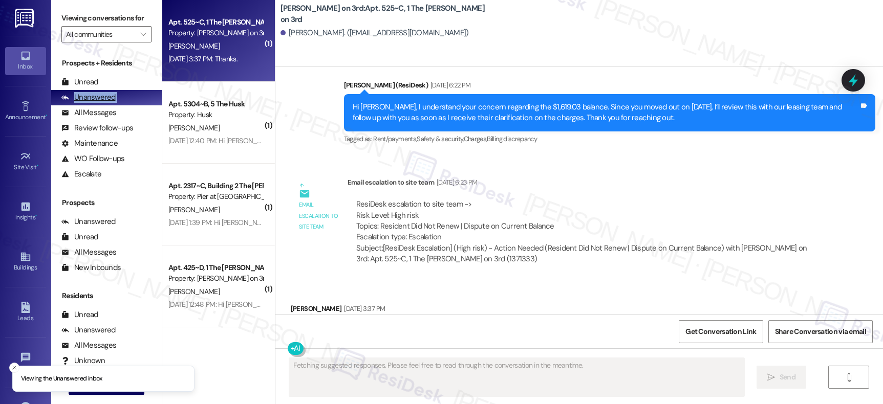
click at [100, 103] on div "Unanswered" at bounding box center [88, 97] width 54 height 11
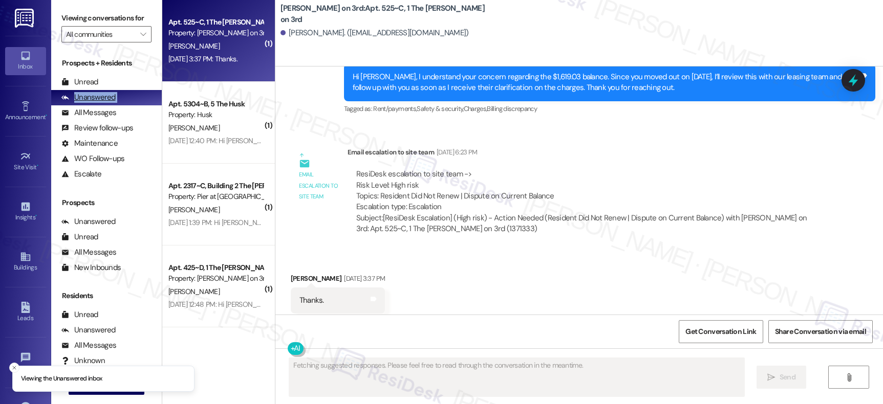
click at [100, 103] on div "Unanswered" at bounding box center [88, 97] width 54 height 11
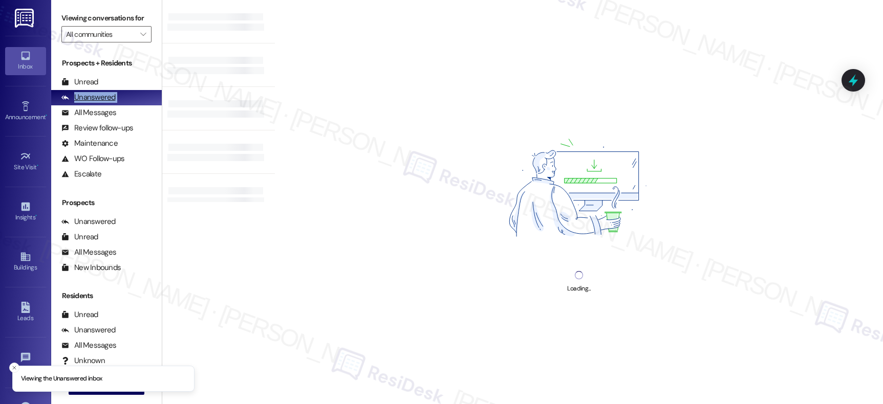
click at [100, 103] on div "Unanswered" at bounding box center [88, 97] width 54 height 11
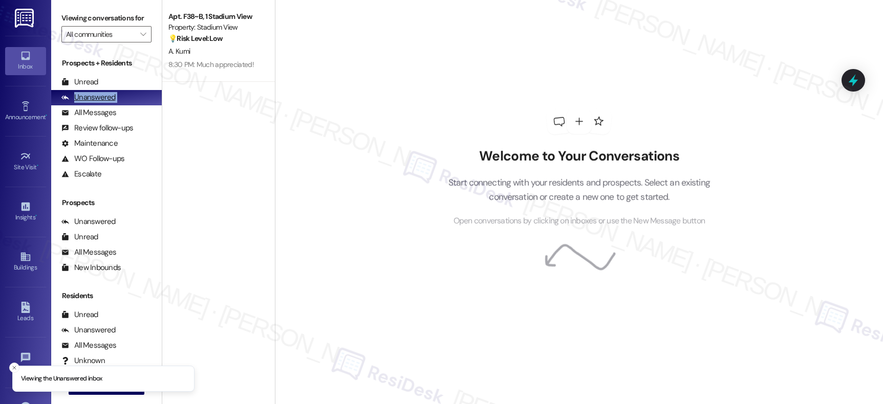
click at [100, 103] on div "Unanswered" at bounding box center [88, 97] width 54 height 11
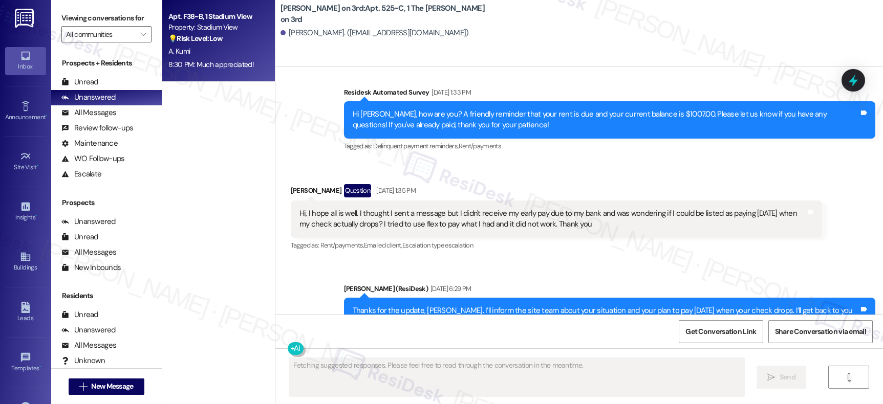
click at [189, 65] on div "8:30 PM: Much appreciated! 8:30 PM: Much appreciated!" at bounding box center [210, 64] width 85 height 9
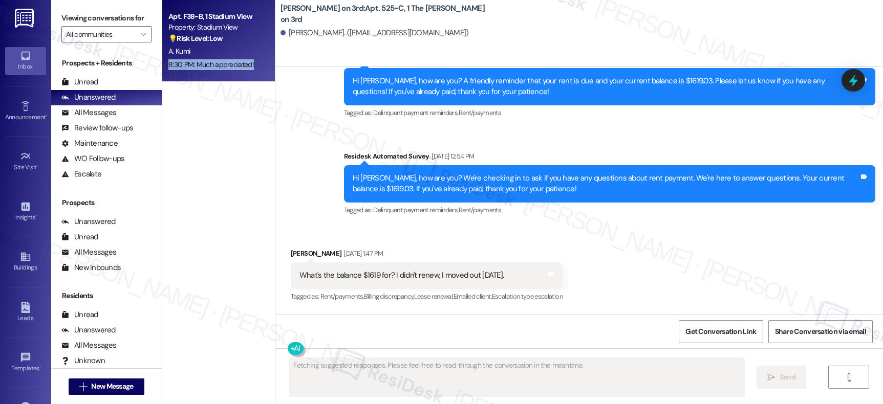
click at [190, 65] on div "8:30 PM: Much appreciated! 8:30 PM: Much appreciated!" at bounding box center [210, 64] width 85 height 9
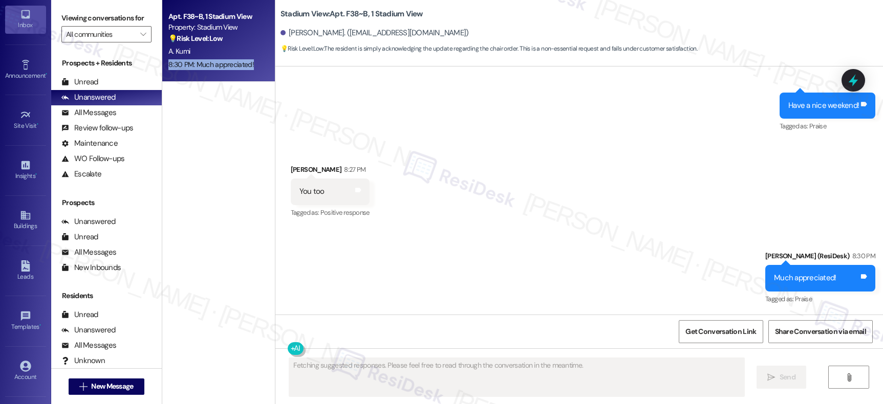
scroll to position [84, 0]
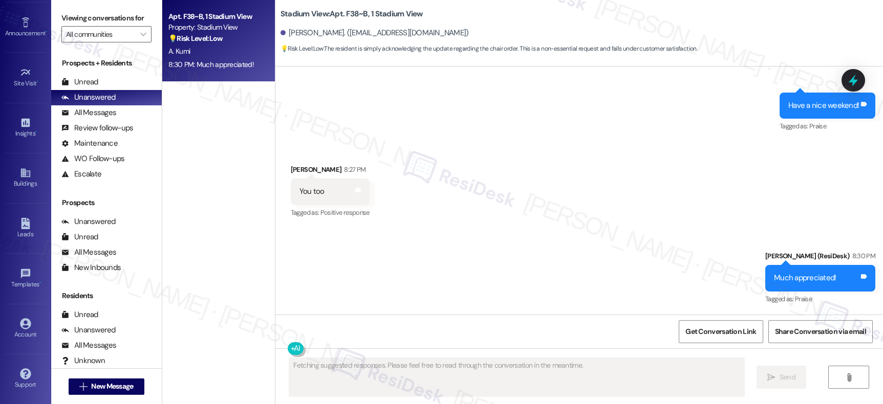
click at [28, 355] on div "Support Go to Support" at bounding box center [25, 379] width 41 height 50
click at [28, 337] on div "Account" at bounding box center [25, 335] width 51 height 10
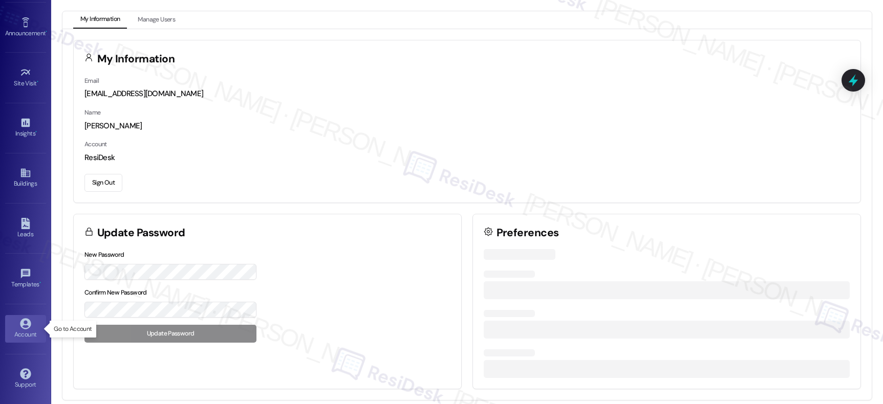
click at [28, 337] on div "Account" at bounding box center [25, 335] width 51 height 10
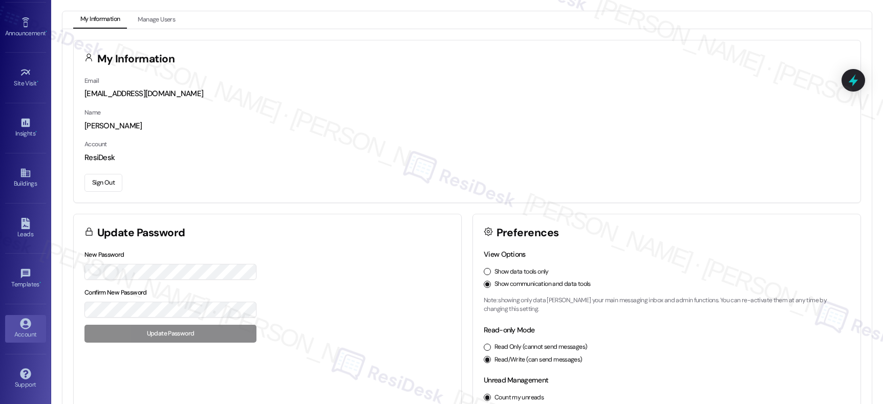
click at [112, 179] on button "Sign Out" at bounding box center [103, 183] width 38 height 18
click at [108, 181] on button "Sign Out" at bounding box center [103, 183] width 38 height 18
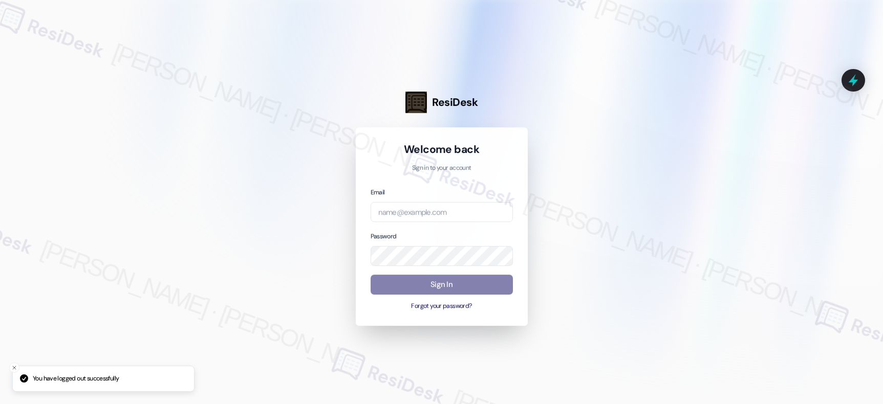
click at [108, 181] on div at bounding box center [441, 202] width 883 height 404
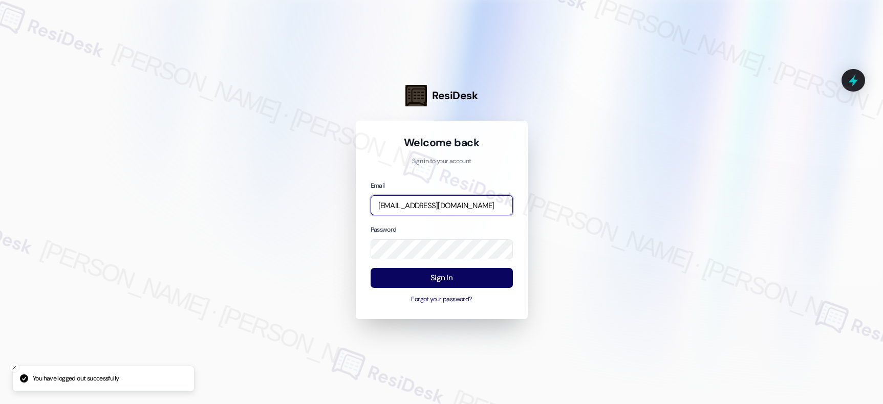
click at [443, 214] on input "[EMAIL_ADDRESS][DOMAIN_NAME]" at bounding box center [441, 205] width 142 height 20
type input "automated-surveys-affinity_property-resen.seven@affinity_property.com"
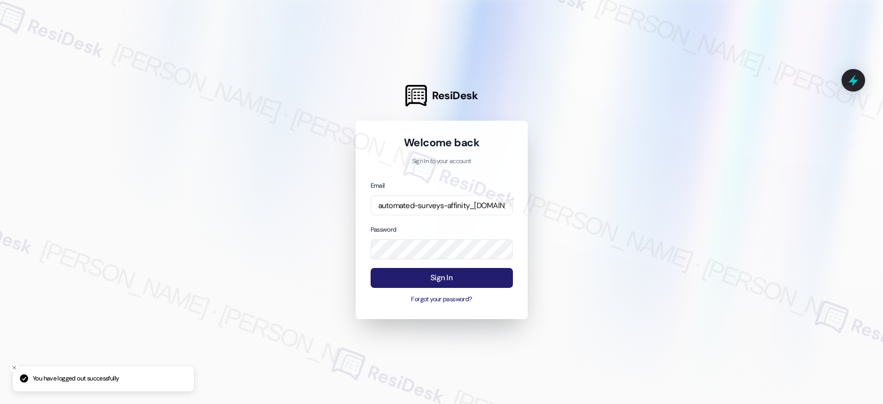
click at [454, 278] on button "Sign In" at bounding box center [441, 278] width 142 height 20
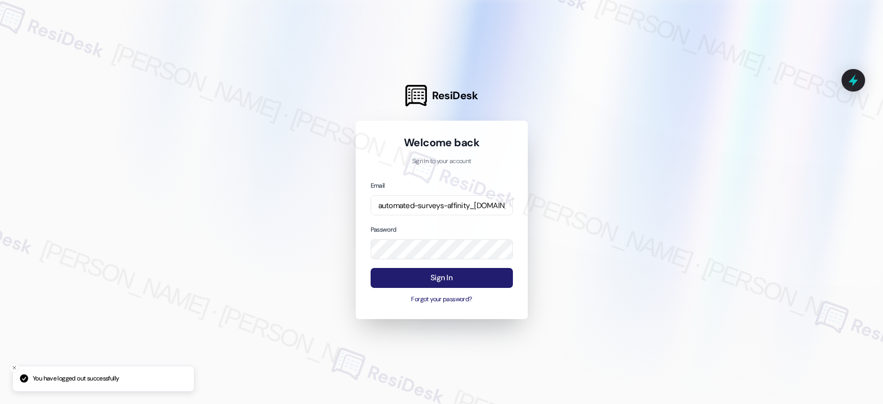
click at [454, 278] on button "Sign In" at bounding box center [441, 278] width 142 height 20
